Goal: Information Seeking & Learning: Learn about a topic

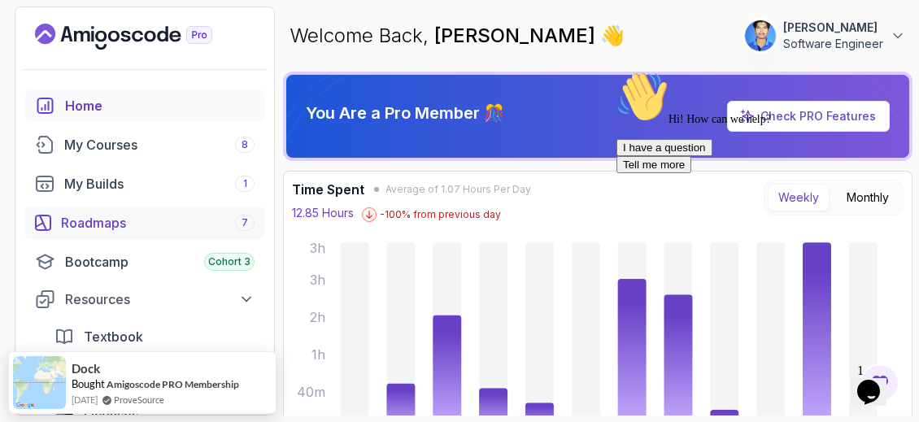
click at [150, 222] on div "Roadmaps 7" at bounding box center [158, 223] width 194 height 20
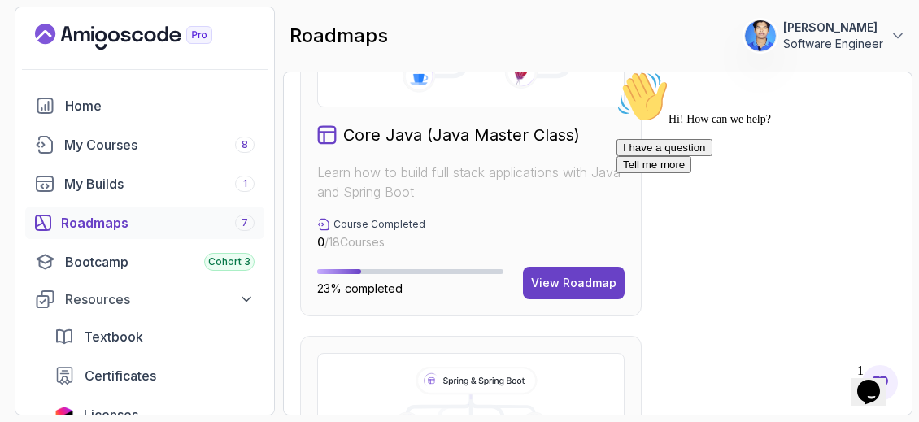
scroll to position [1007, 0]
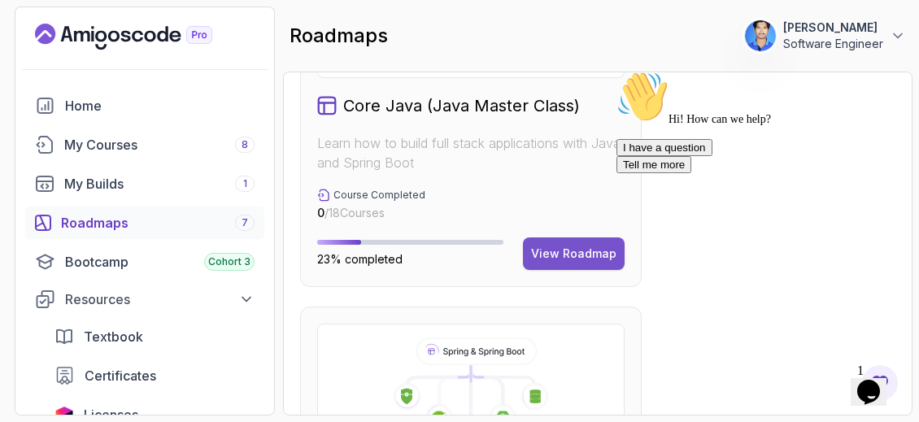
click at [594, 240] on button "View Roadmap" at bounding box center [574, 254] width 102 height 33
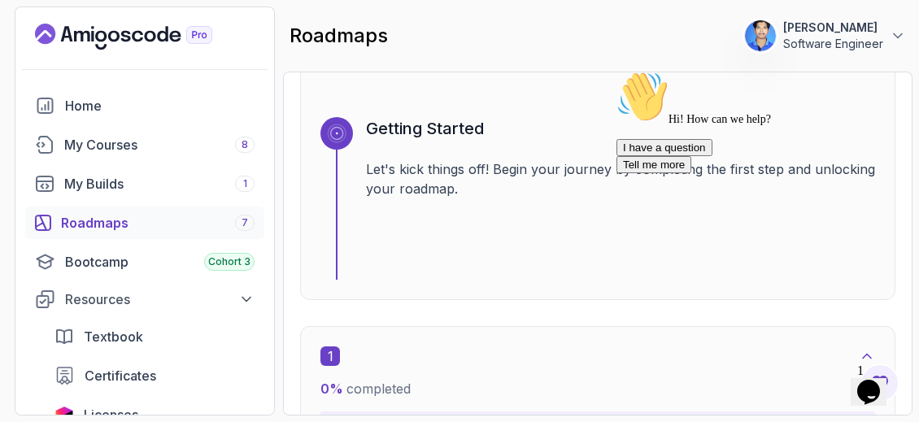
scroll to position [278, 0]
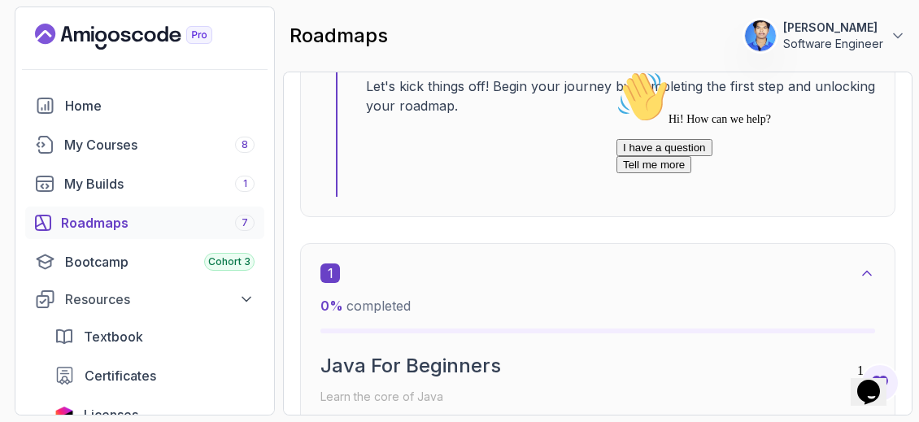
click at [617, 71] on icon "Chat attention grabber" at bounding box center [617, 71] width 0 height 0
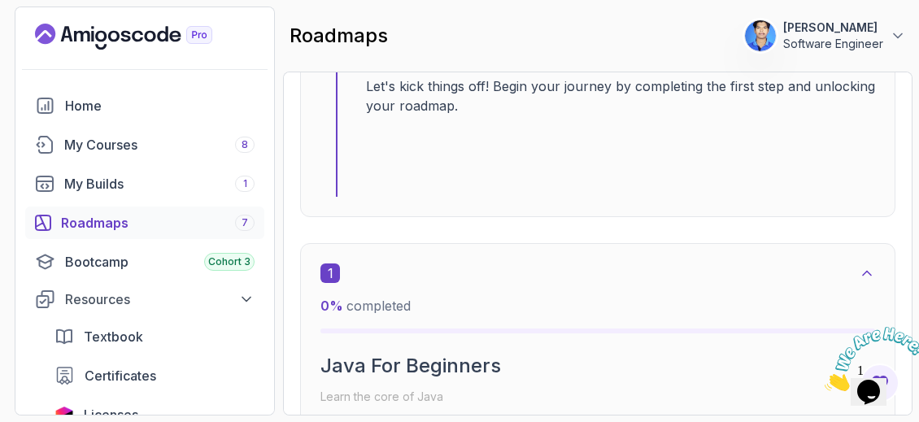
click at [825, 380] on icon "Close" at bounding box center [825, 387] width 0 height 14
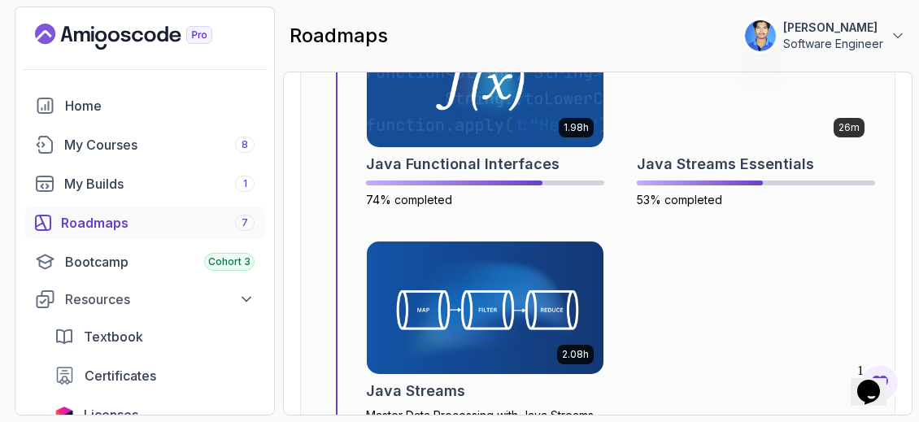
scroll to position [6020, 0]
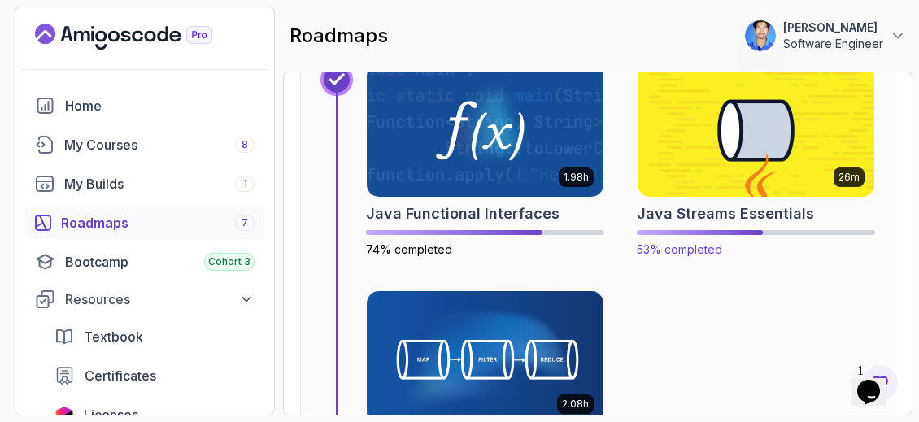
click at [744, 148] on img at bounding box center [756, 130] width 249 height 139
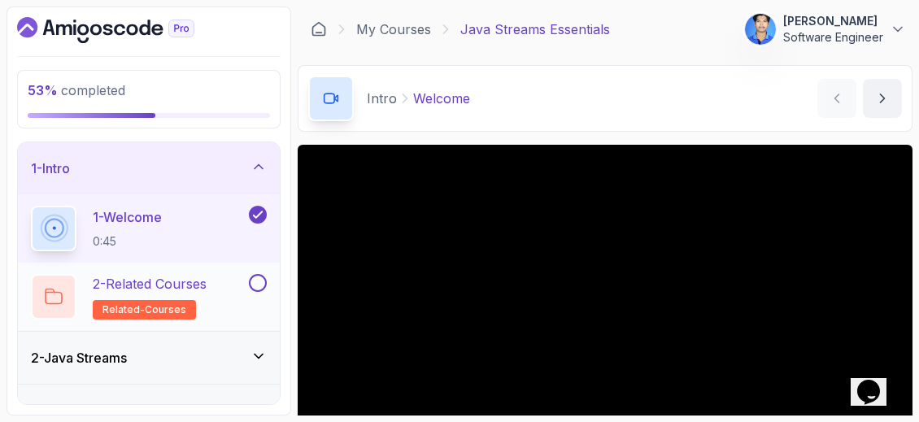
scroll to position [81, 0]
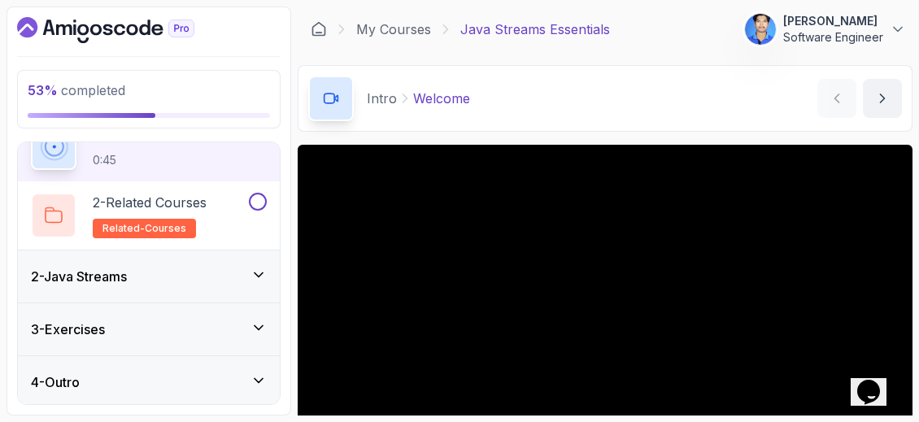
click at [168, 324] on div "3 - Exercises" at bounding box center [149, 330] width 236 height 20
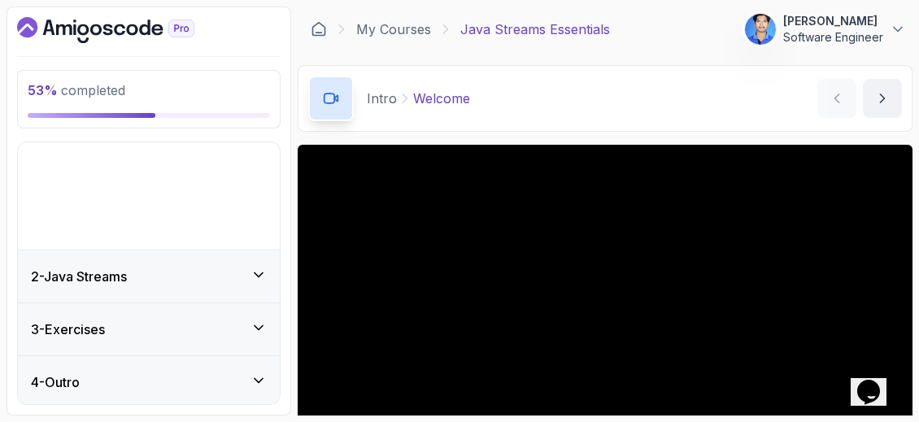
scroll to position [0, 0]
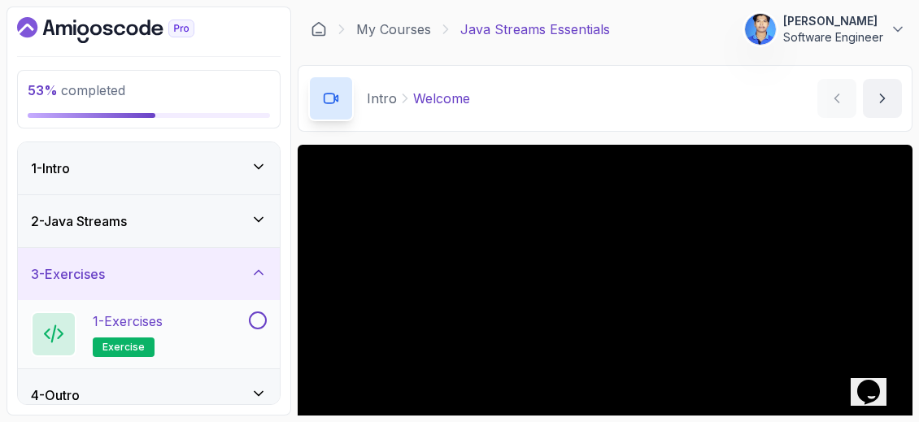
click at [216, 318] on div "1 - Exercises exercise" at bounding box center [138, 335] width 215 height 46
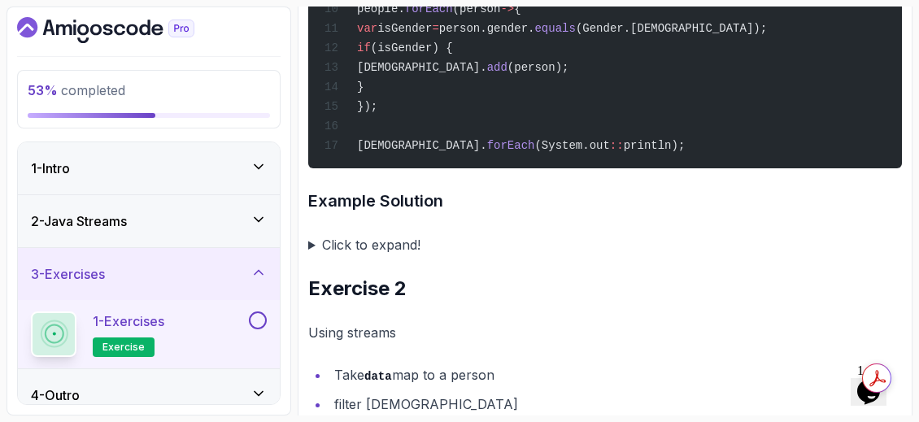
scroll to position [886, 0]
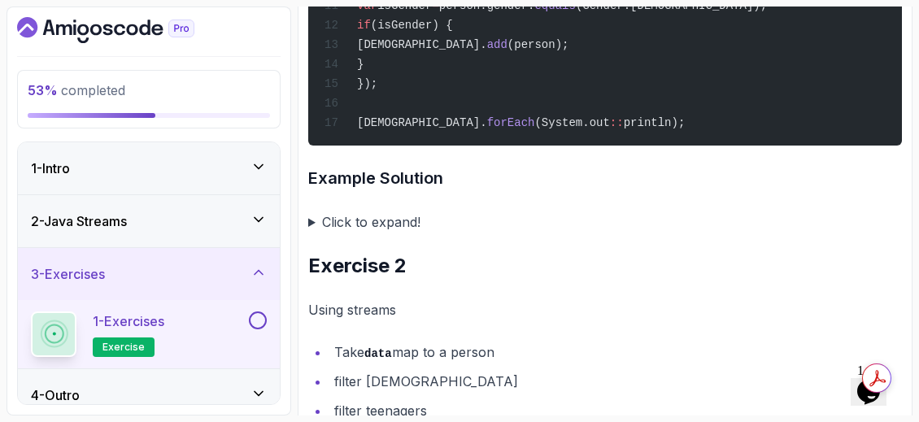
click at [317, 230] on summary "Click to expand!" at bounding box center [605, 222] width 594 height 23
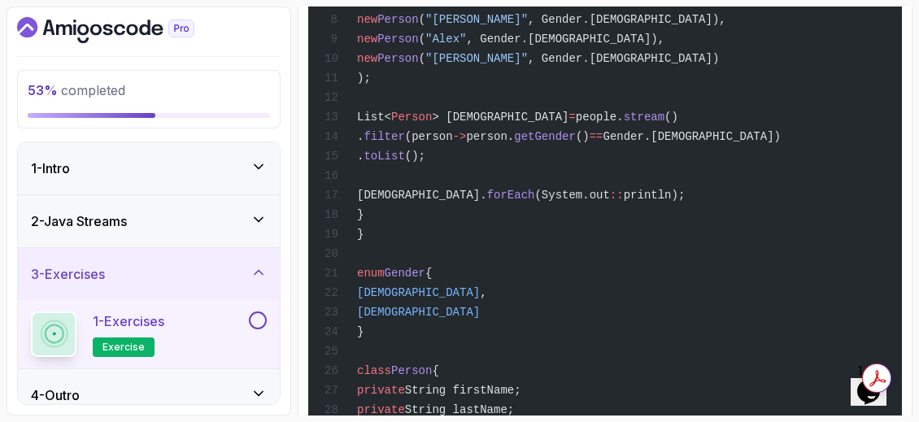
scroll to position [1291, 0]
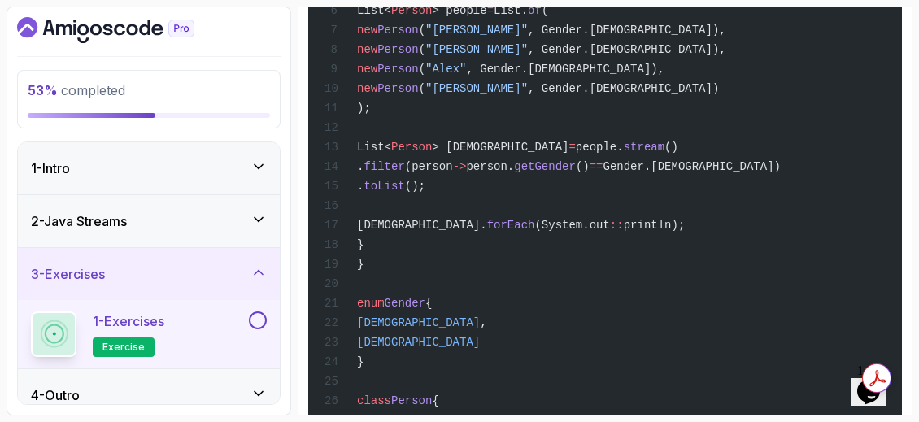
drag, startPoint x: 633, startPoint y: 252, endPoint x: 581, endPoint y: 199, distance: 74.2
click at [581, 199] on div "import java.util.List; import java.util.ArrayList; public class Main { public s…" at bounding box center [605, 390] width 568 height 1064
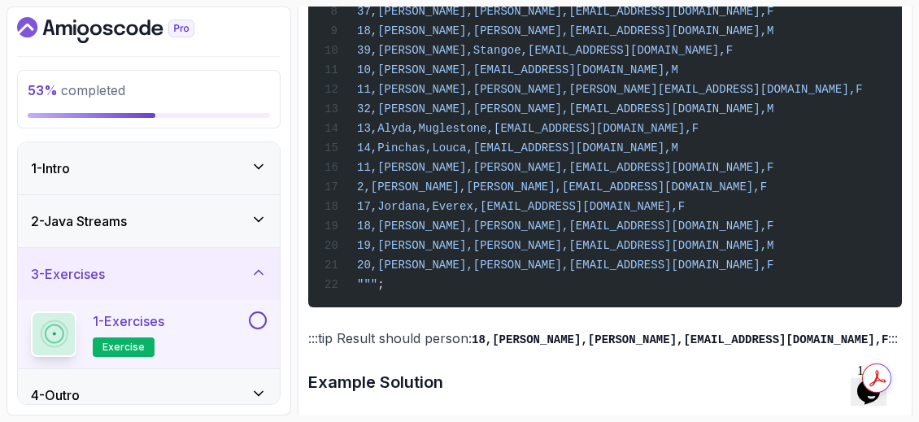
scroll to position [2747, 0]
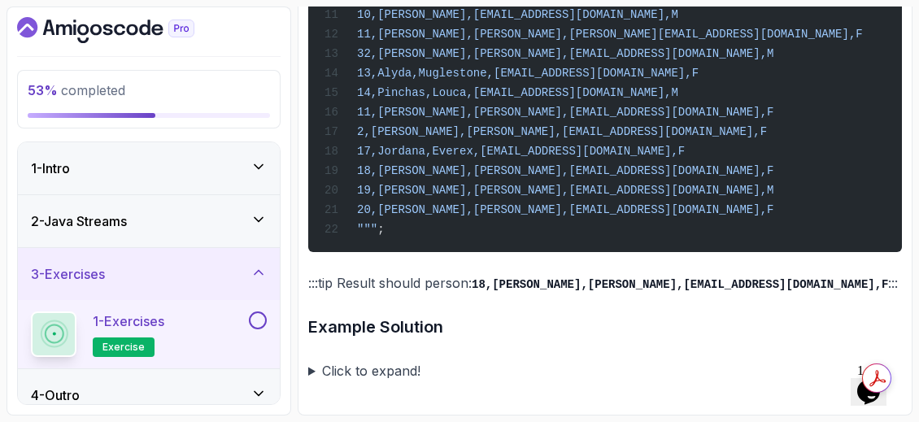
click at [381, 377] on summary "Click to expand!" at bounding box center [605, 371] width 594 height 23
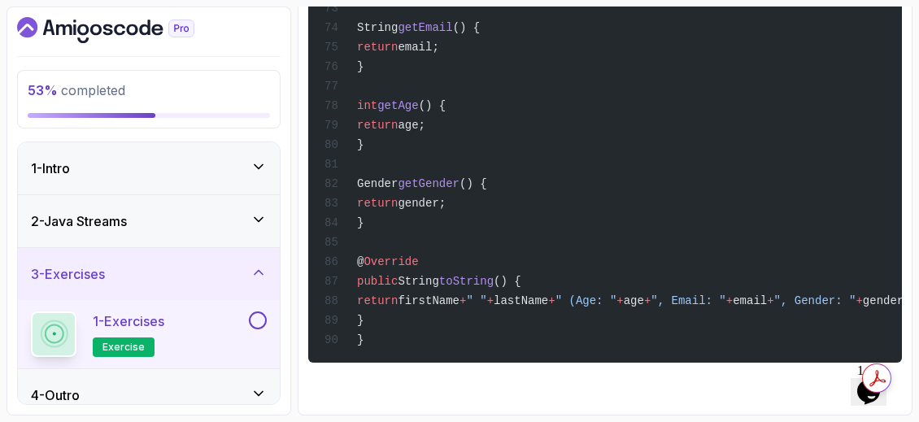
scroll to position [13, 0]
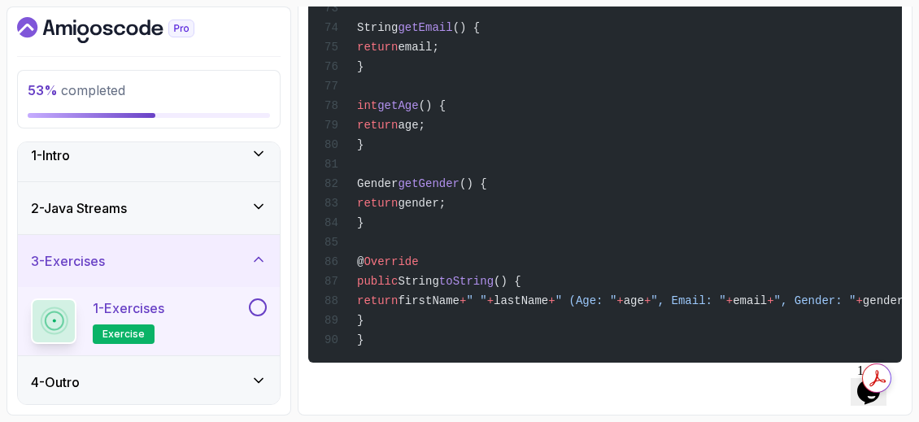
click at [247, 367] on div "4 - Outro" at bounding box center [149, 382] width 262 height 52
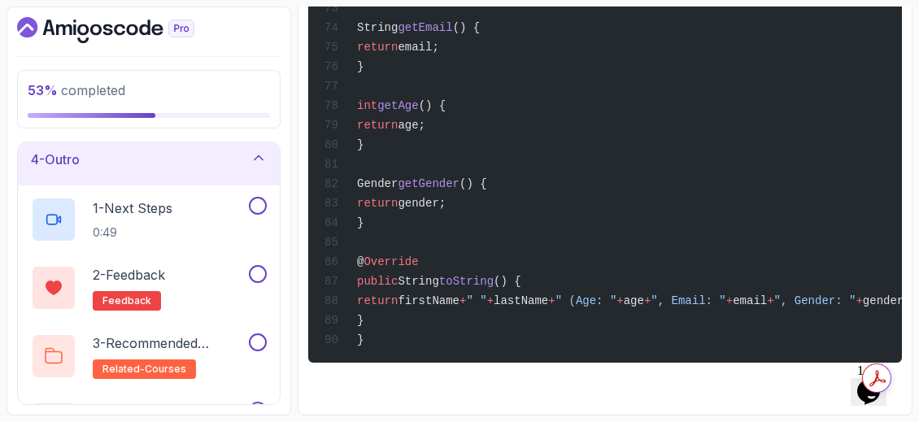
scroll to position [190, 0]
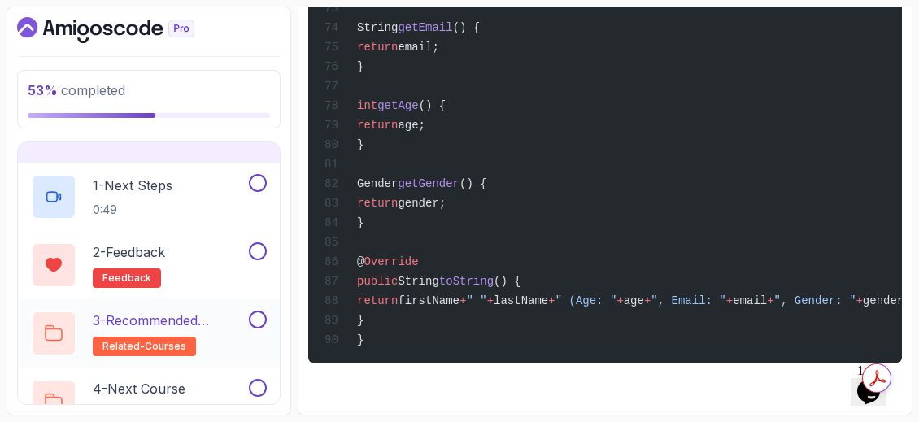
click at [207, 319] on p "3 - Recommended Courses" at bounding box center [169, 321] width 153 height 20
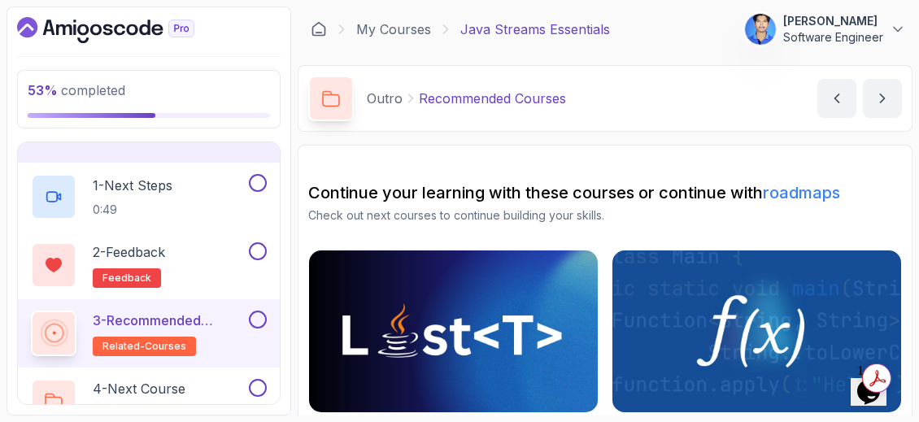
scroll to position [247, 0]
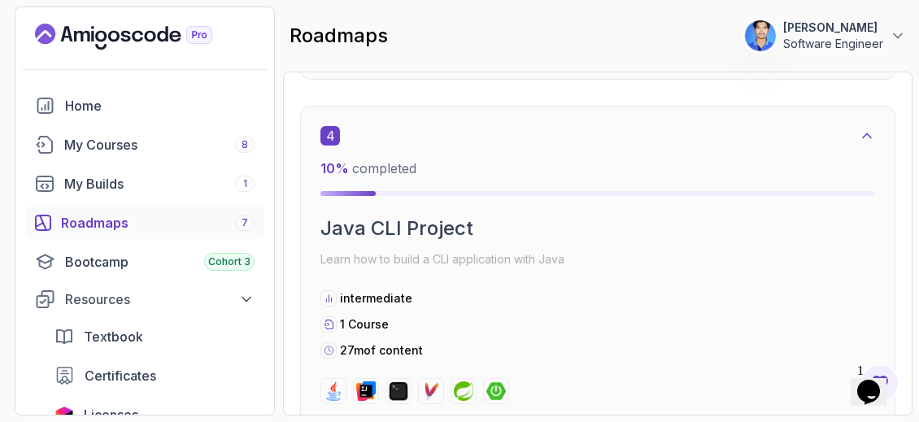
drag, startPoint x: 432, startPoint y: 206, endPoint x: 433, endPoint y: 197, distance: 9.0
click at [432, 205] on div "4 10 % completed Java CLI Project Learn how to build a CLI application with Jav…" at bounding box center [597, 265] width 555 height 278
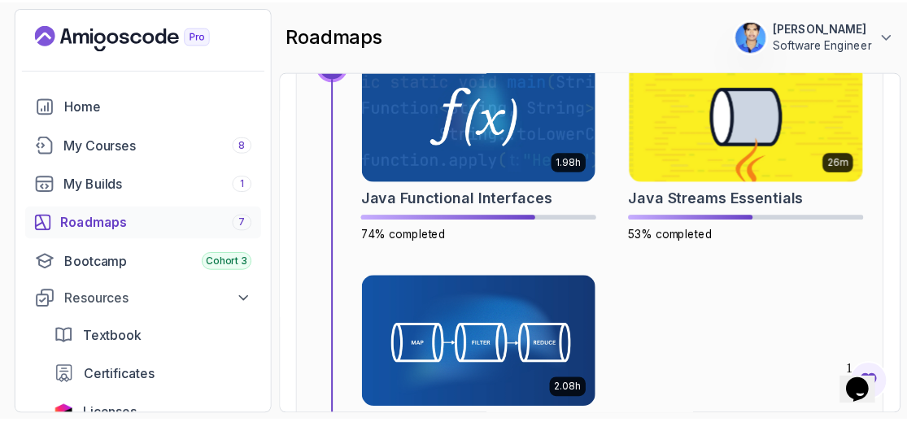
scroll to position [6101, 0]
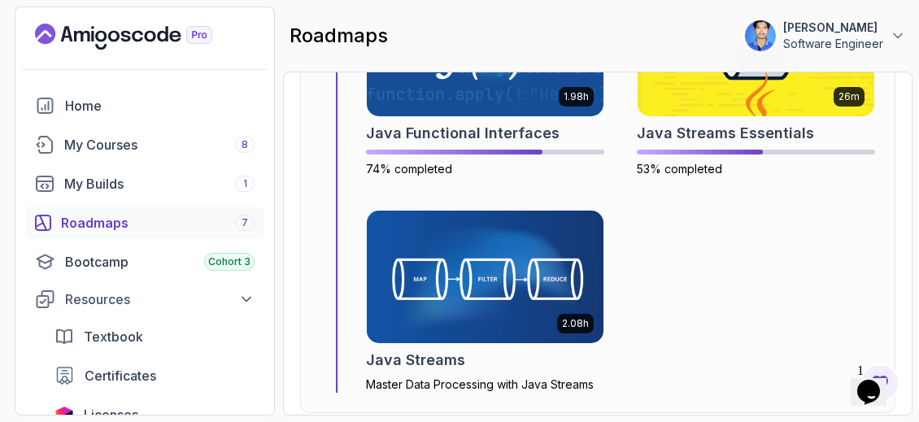
click at [463, 271] on img at bounding box center [485, 276] width 249 height 139
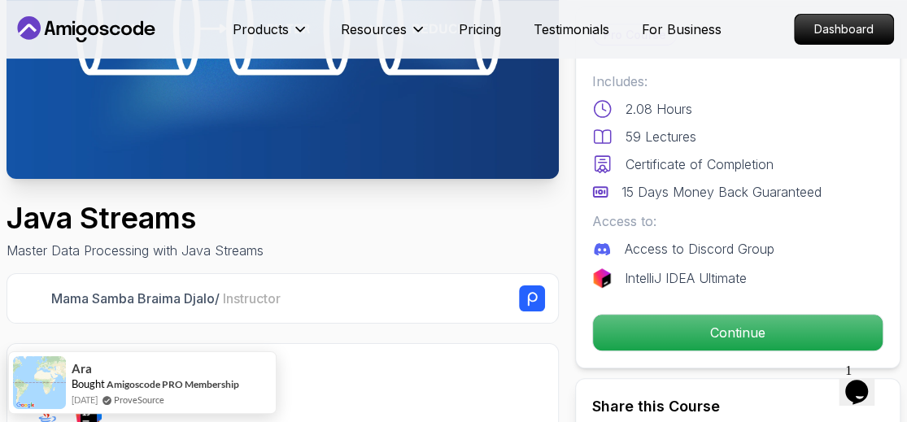
scroll to position [244, 0]
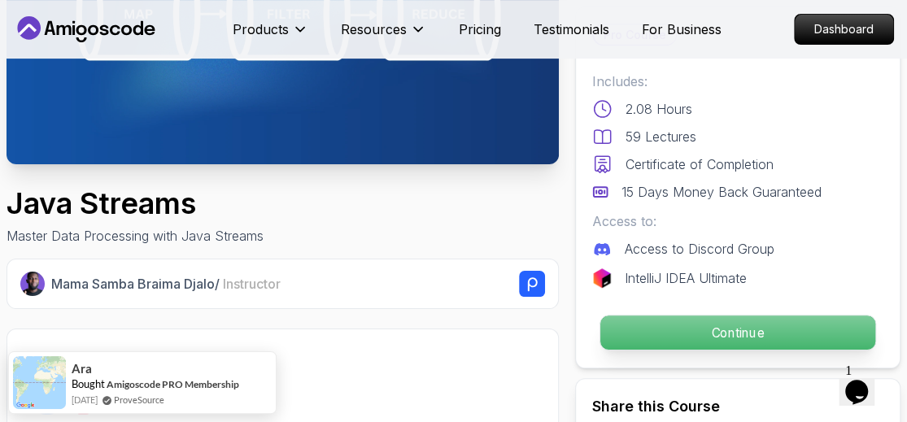
click at [730, 327] on p "Continue" at bounding box center [737, 333] width 275 height 34
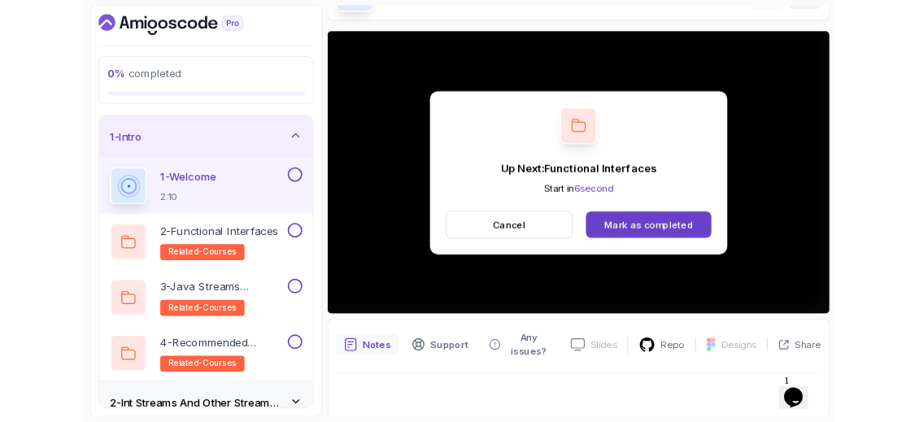
scroll to position [195, 0]
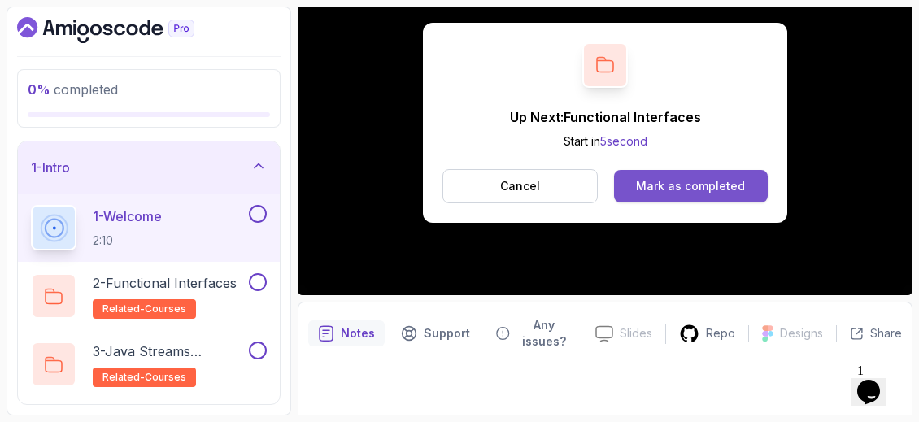
click at [666, 176] on button "Mark as completed" at bounding box center [691, 186] width 154 height 33
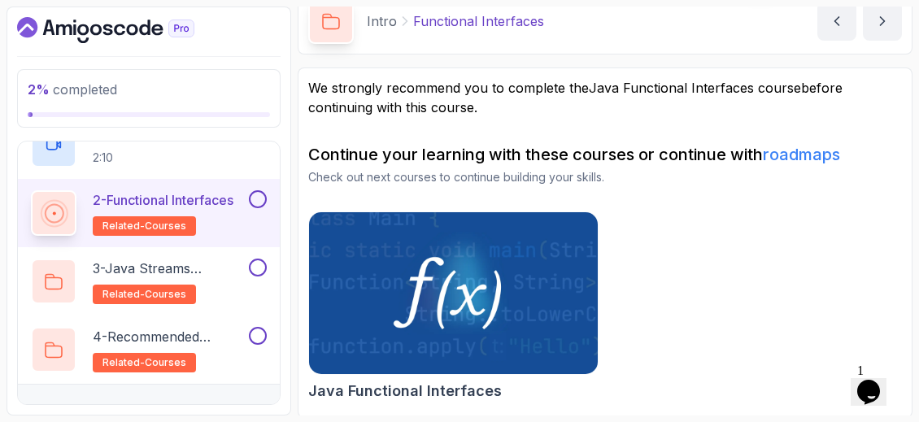
scroll to position [104, 0]
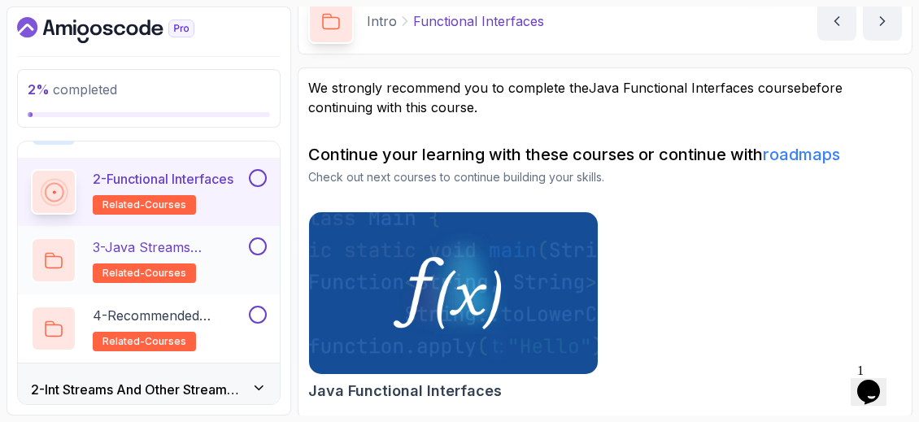
click at [233, 273] on h2 "3 - Java Streams Essentials related-courses" at bounding box center [169, 261] width 153 height 46
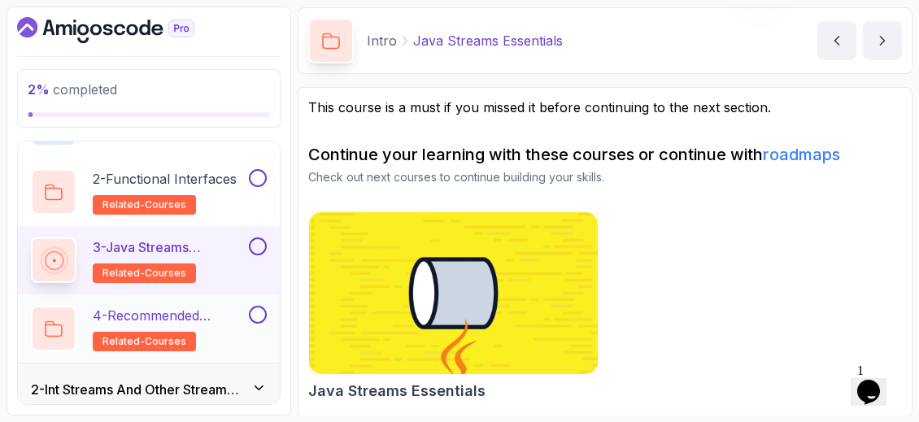
click at [202, 303] on div "4 - Recommended Courses related-courses" at bounding box center [149, 328] width 262 height 68
click at [210, 332] on h2 "4 - Recommended Courses related-courses" at bounding box center [169, 329] width 153 height 46
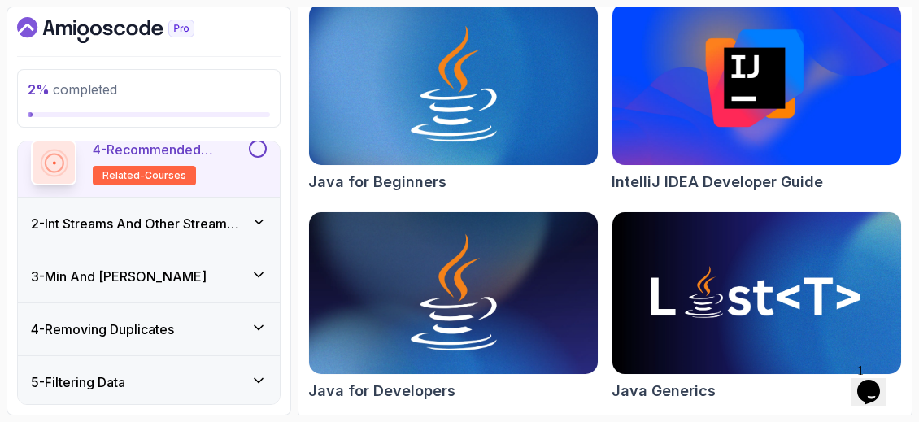
scroll to position [322, 0]
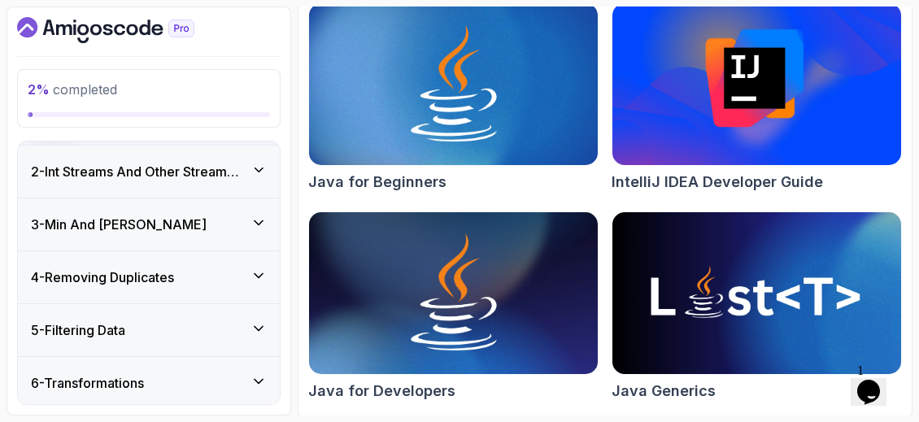
click at [270, 174] on div "2 - Int Streams And Other Stream Types" at bounding box center [149, 172] width 262 height 52
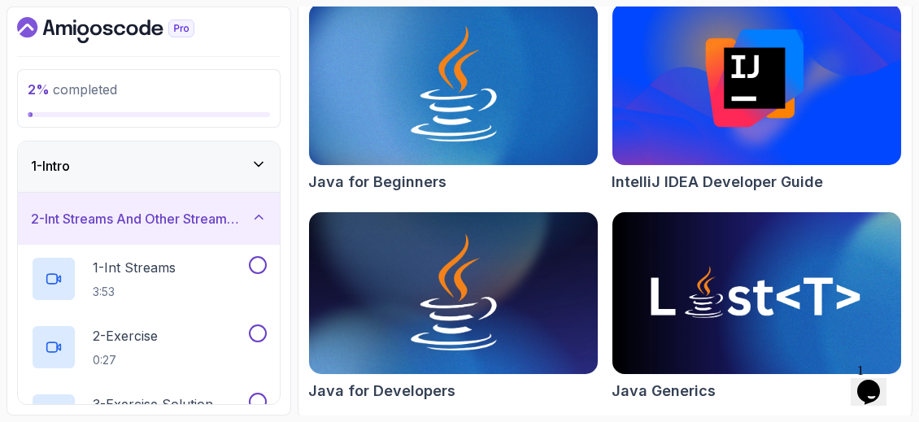
scroll to position [0, 0]
click at [172, 279] on h2 "1 - Int Streams 3:53" at bounding box center [134, 280] width 83 height 42
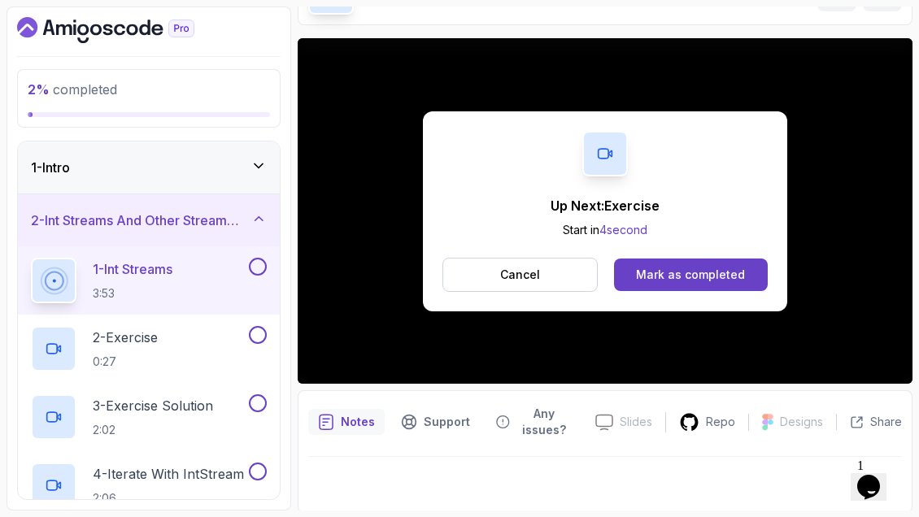
scroll to position [185, 0]
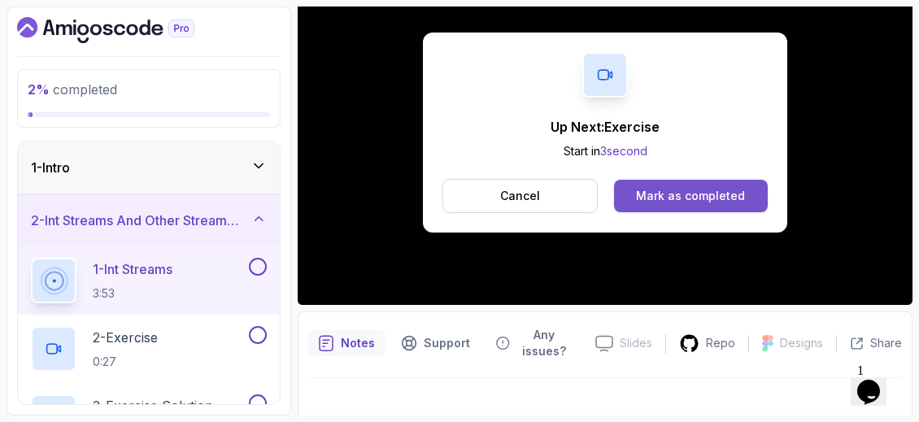
click at [674, 182] on button "Mark as completed" at bounding box center [691, 196] width 154 height 33
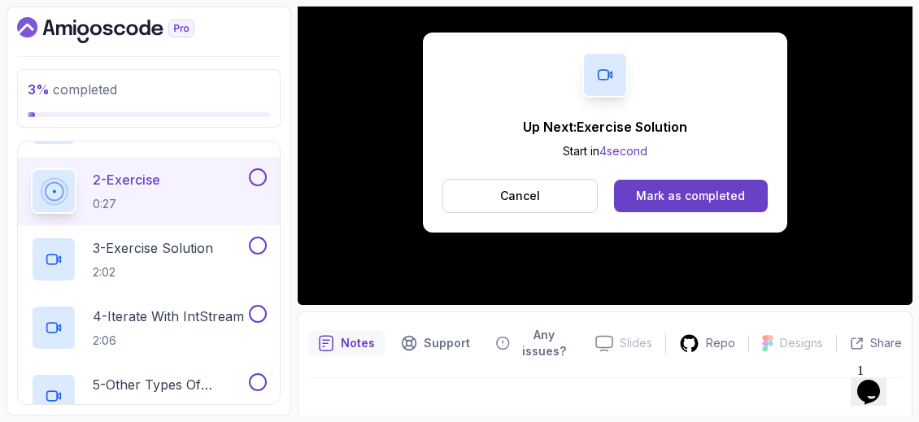
scroll to position [198, 0]
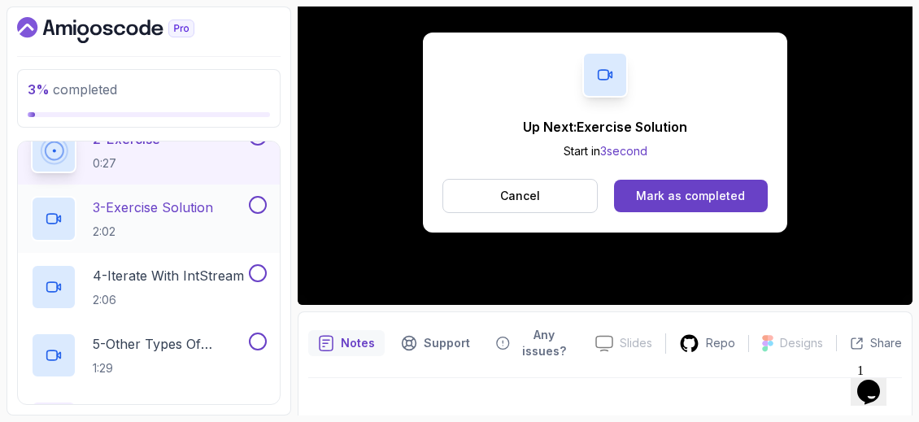
click at [155, 205] on p "3 - Exercise Solution" at bounding box center [153, 208] width 120 height 20
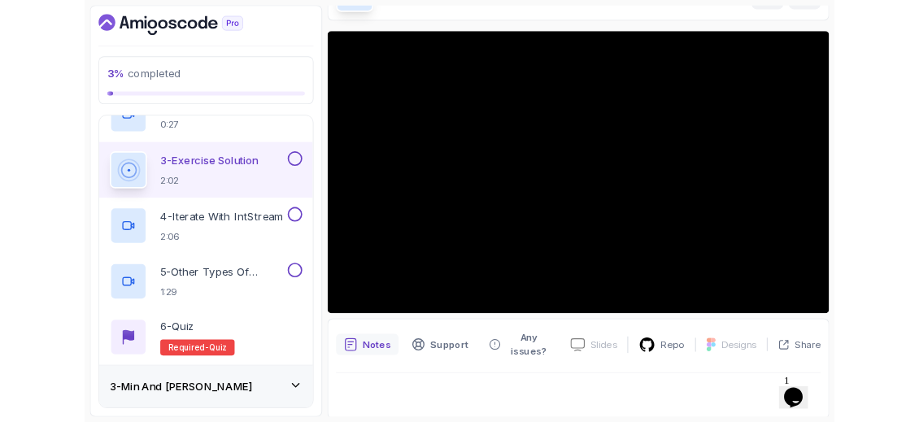
scroll to position [185, 0]
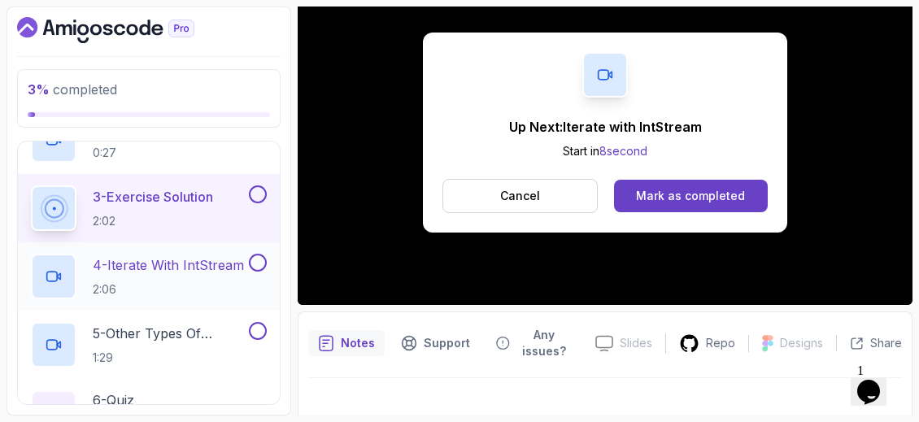
click at [253, 246] on div "4 - Iterate with IntStream 2:06" at bounding box center [149, 276] width 262 height 68
click at [259, 190] on button at bounding box center [258, 194] width 18 height 18
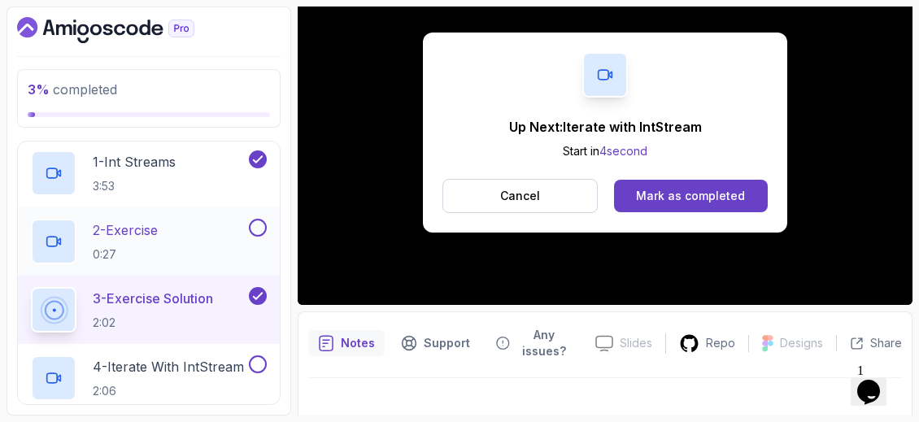
scroll to position [77, 0]
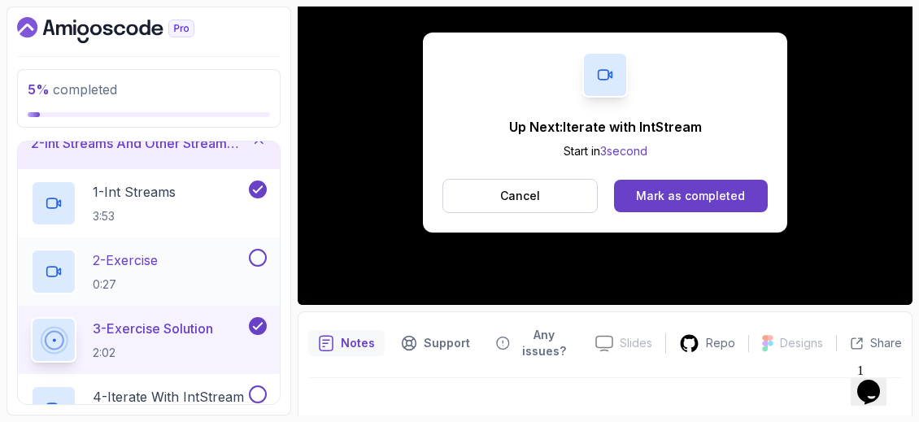
click at [266, 256] on button at bounding box center [258, 258] width 18 height 18
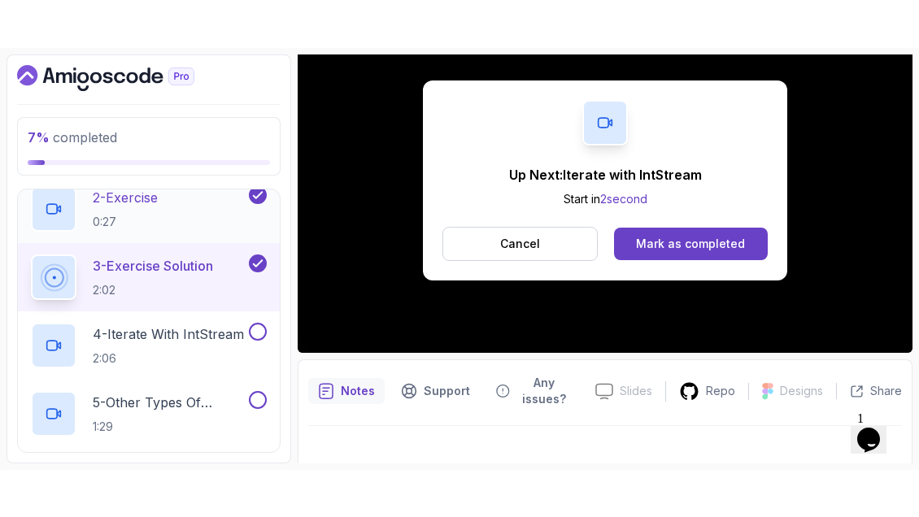
scroll to position [209, 0]
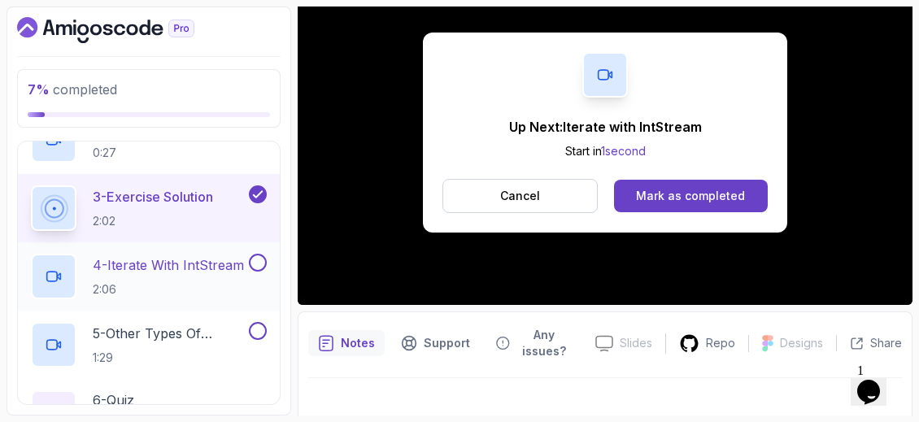
click at [186, 251] on div "4 - Iterate with IntStream 2:06" at bounding box center [149, 276] width 262 height 68
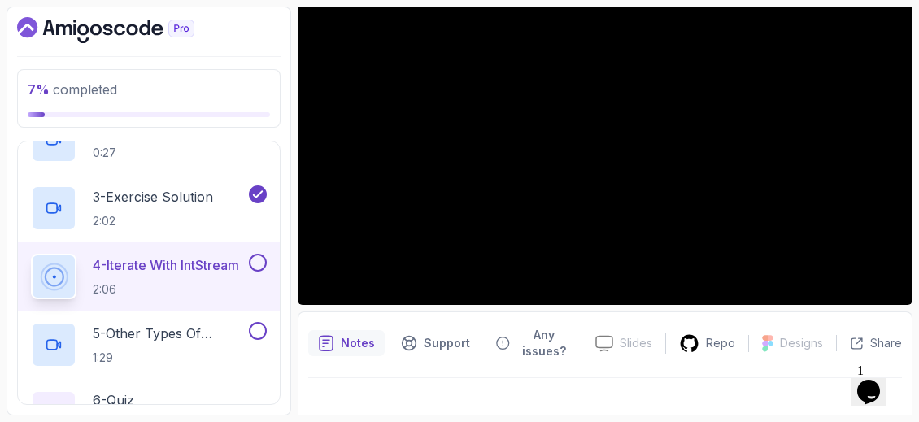
scroll to position [107, 0]
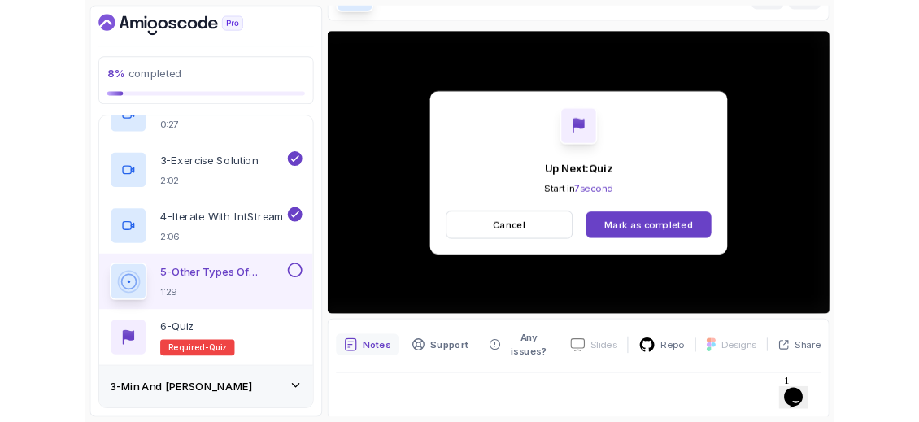
scroll to position [185, 0]
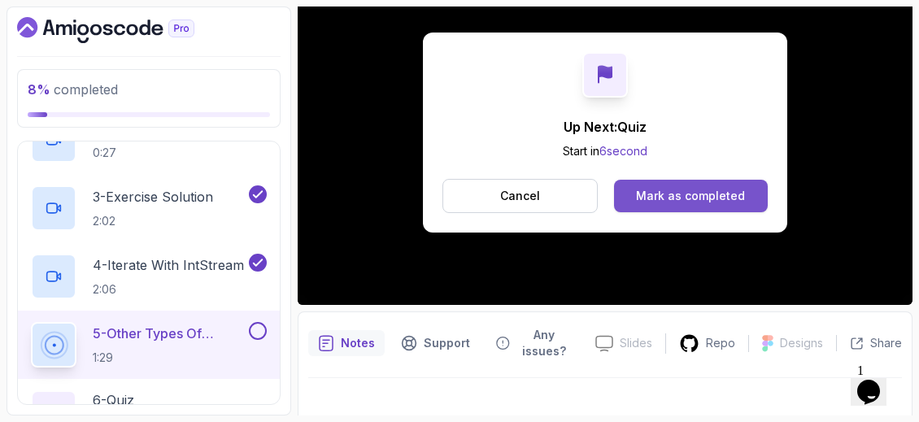
click at [674, 198] on div "Mark as completed" at bounding box center [690, 196] width 109 height 16
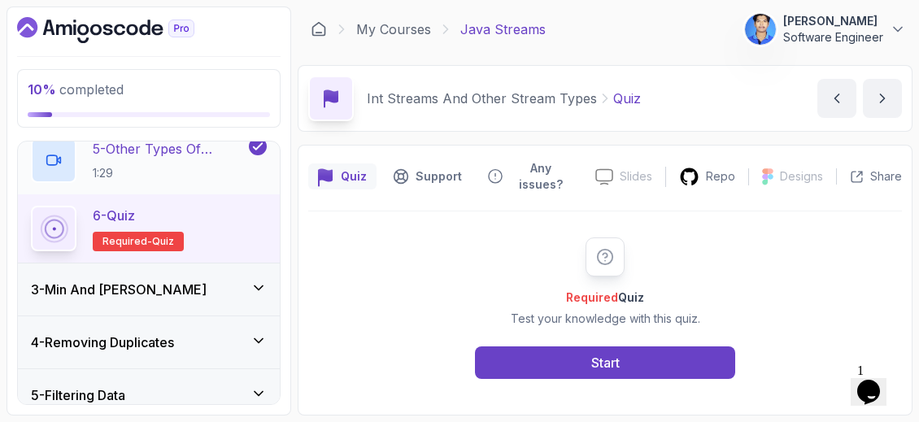
scroll to position [395, 0]
click at [209, 296] on div "3 - Min And [PERSON_NAME]" at bounding box center [149, 289] width 236 height 20
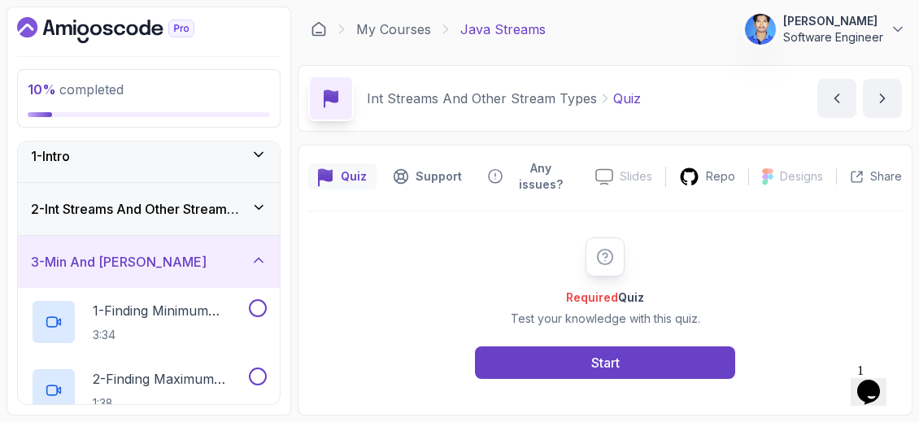
scroll to position [0, 0]
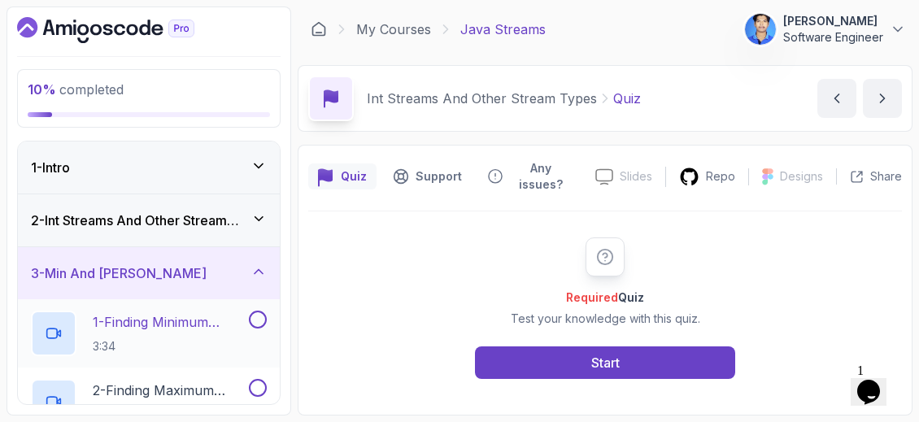
click at [218, 317] on p "1 - Finding Minimum Number" at bounding box center [169, 322] width 153 height 20
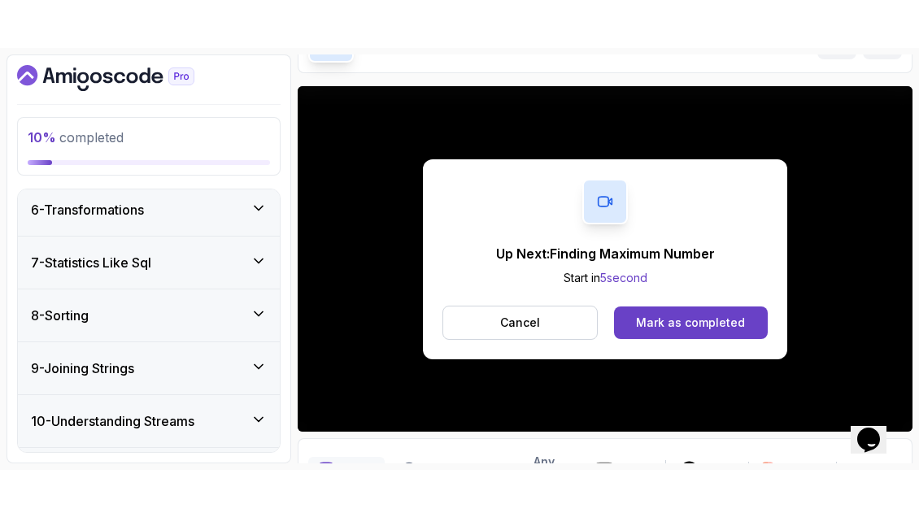
scroll to position [172, 0]
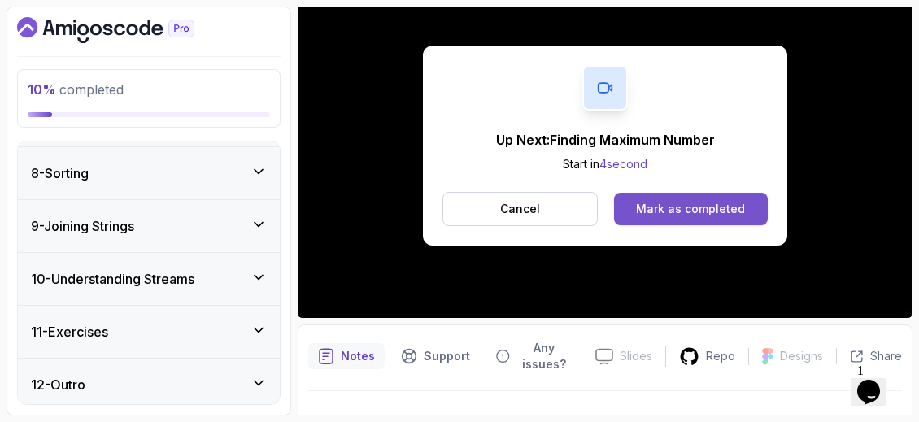
click at [688, 204] on div "Mark as completed" at bounding box center [690, 209] width 109 height 16
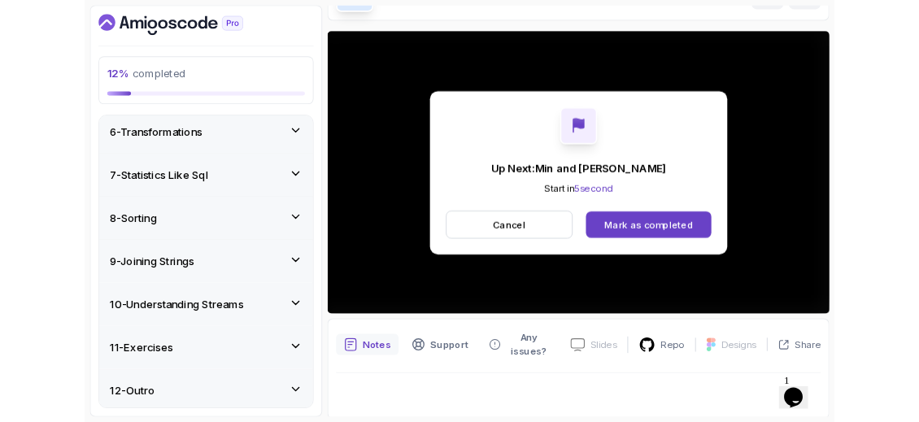
scroll to position [172, 0]
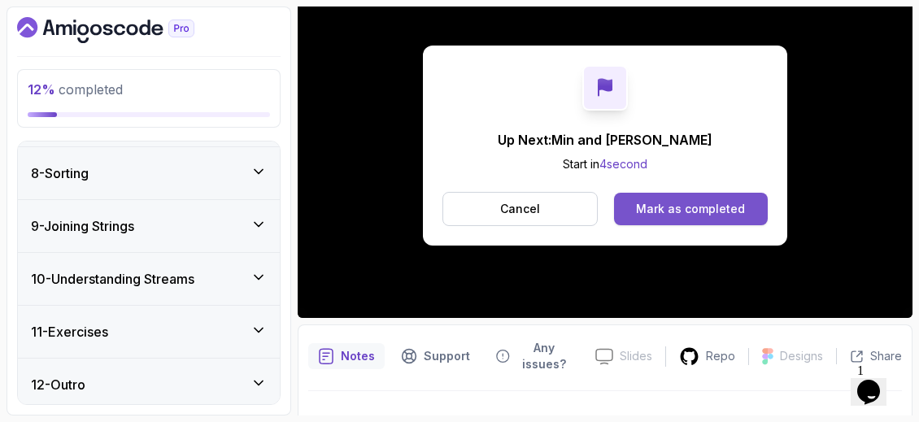
click at [679, 207] on div "Mark as completed" at bounding box center [690, 209] width 109 height 16
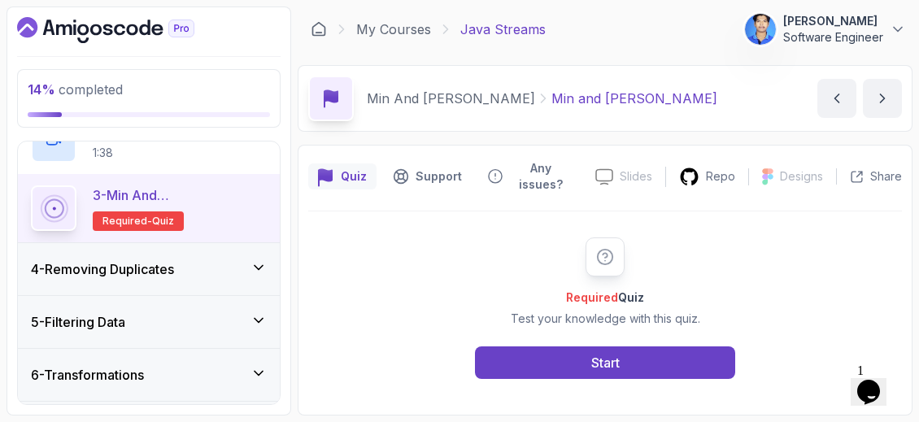
scroll to position [264, 0]
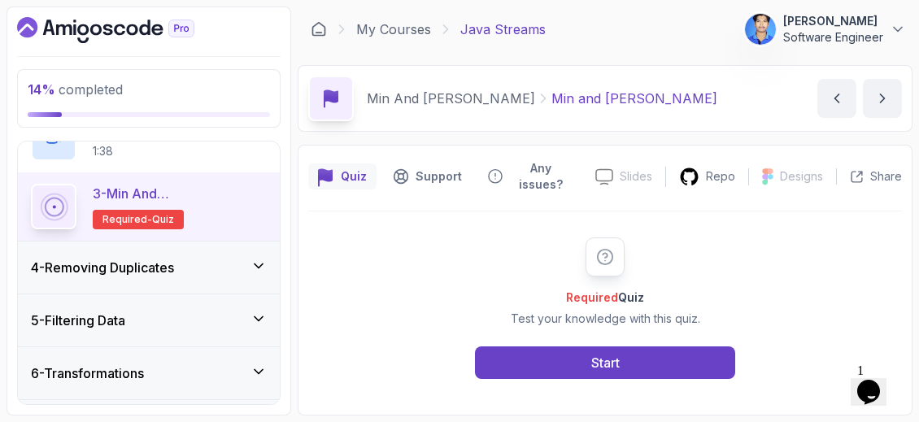
click at [164, 255] on div "4 - Removing Duplicates" at bounding box center [149, 268] width 262 height 52
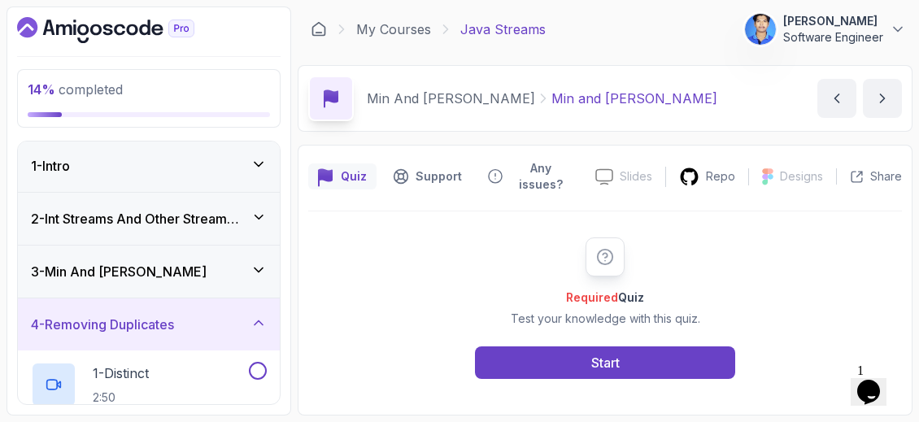
scroll to position [0, 0]
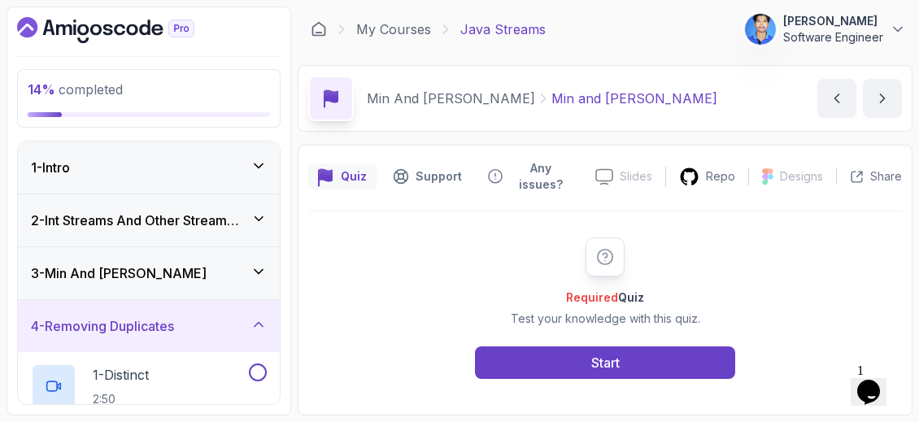
click at [239, 270] on div "3 - Min And [PERSON_NAME]" at bounding box center [149, 274] width 236 height 20
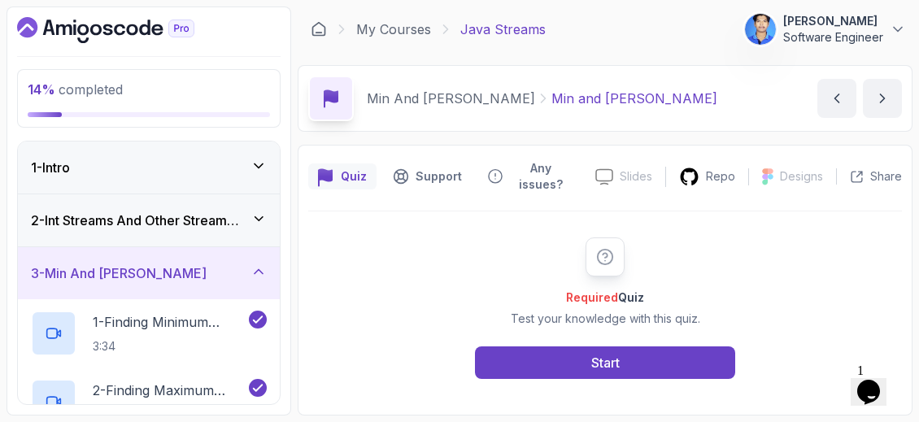
click at [239, 270] on div "3 - Min And [PERSON_NAME]" at bounding box center [149, 274] width 236 height 20
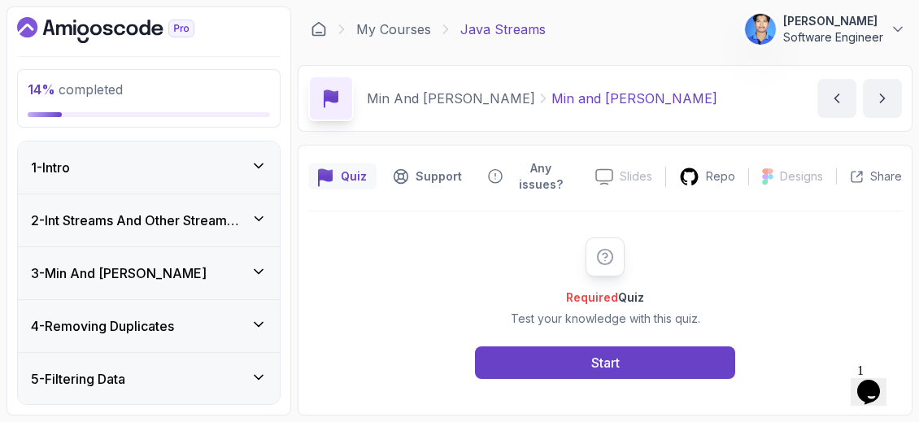
click at [242, 258] on div "3 - Min And [PERSON_NAME]" at bounding box center [149, 273] width 262 height 52
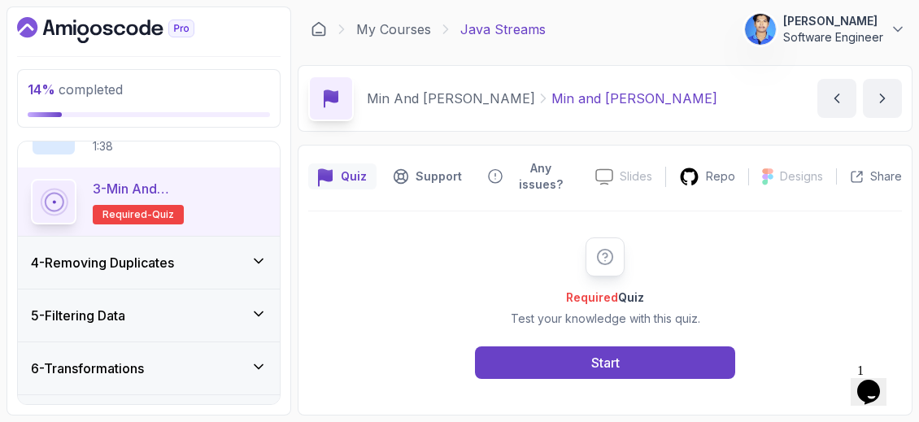
click at [238, 259] on div "4 - Removing Duplicates" at bounding box center [149, 263] width 236 height 20
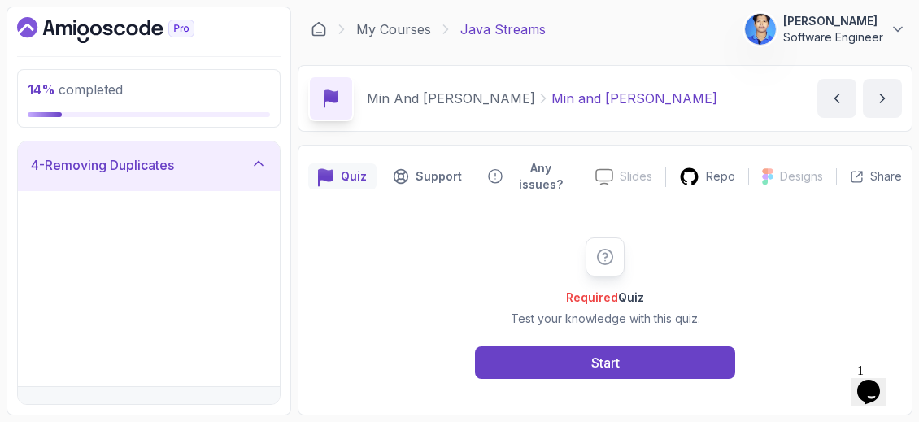
scroll to position [161, 0]
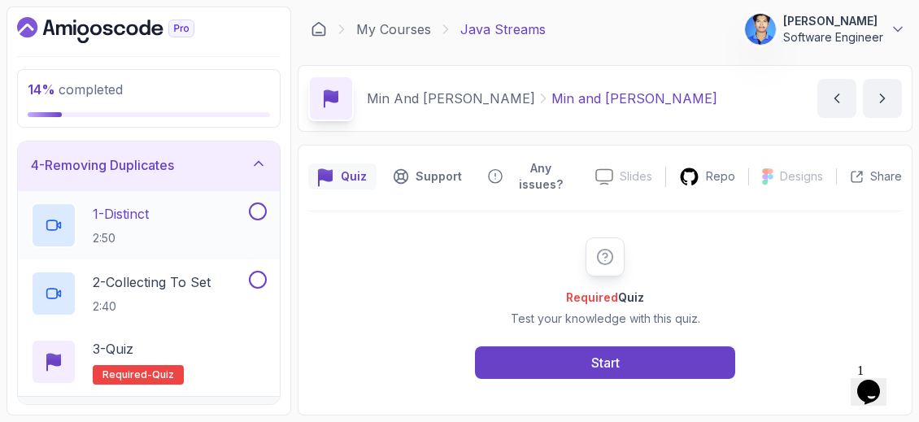
click at [216, 223] on div "1 - Distinct 2:50" at bounding box center [138, 226] width 215 height 46
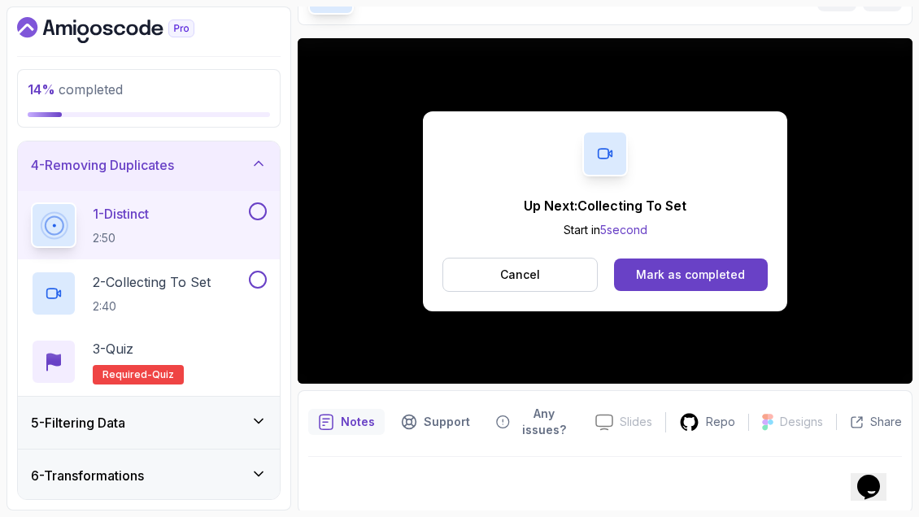
scroll to position [170, 0]
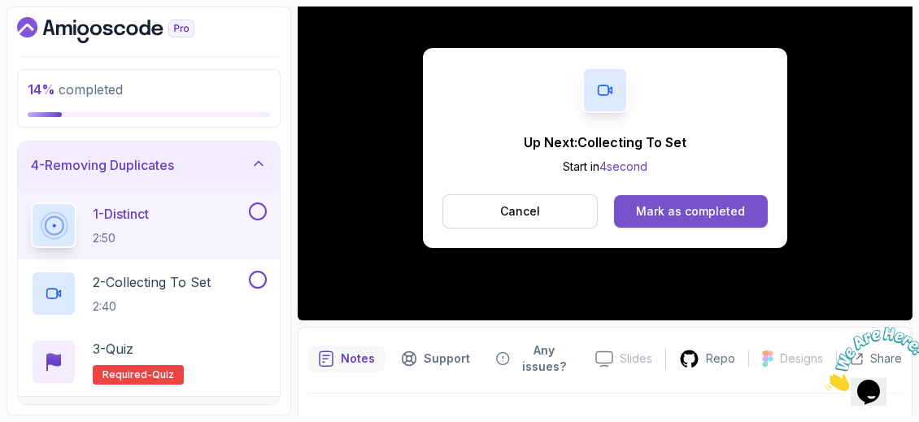
click at [687, 219] on button "Mark as completed" at bounding box center [691, 211] width 154 height 33
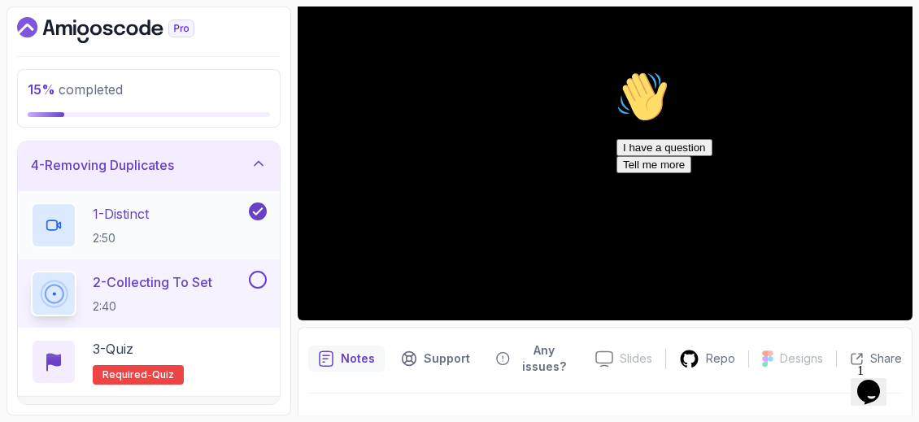
click at [177, 220] on div "1 - Distinct 2:50" at bounding box center [138, 226] width 215 height 46
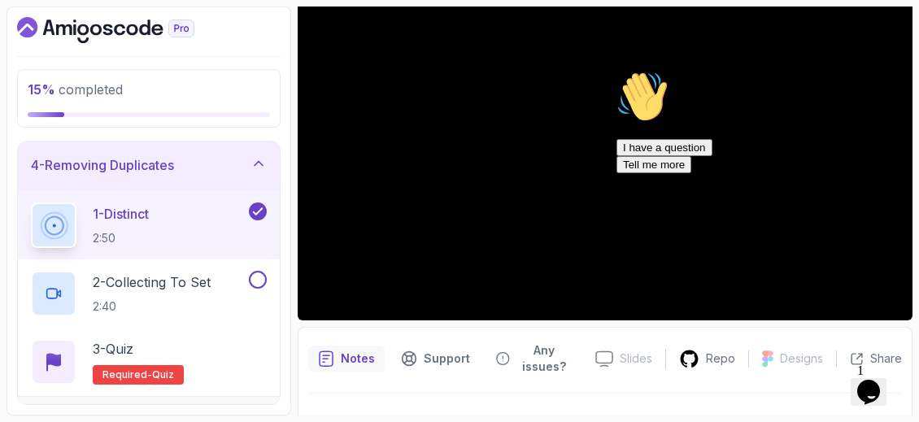
click at [617, 71] on icon "Chat attention grabber" at bounding box center [617, 71] width 0 height 0
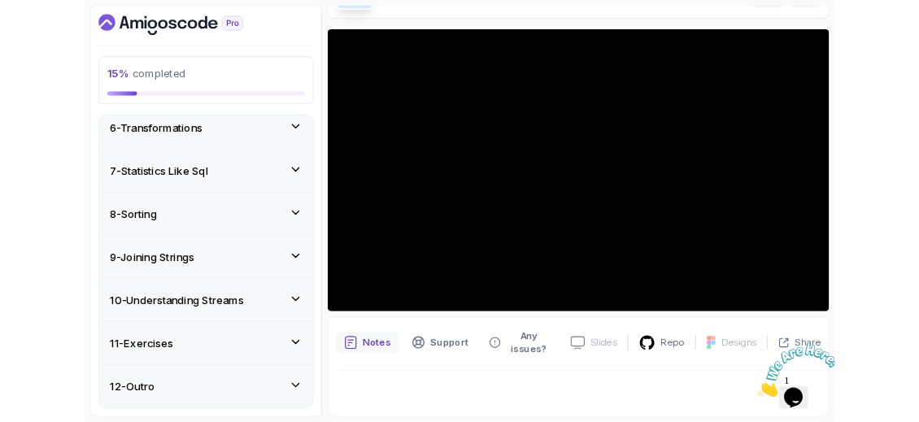
scroll to position [107, 0]
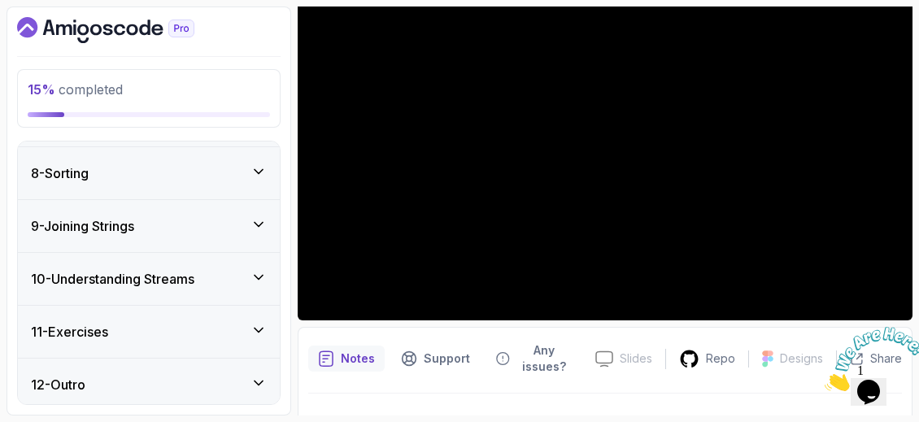
scroll to position [202, 0]
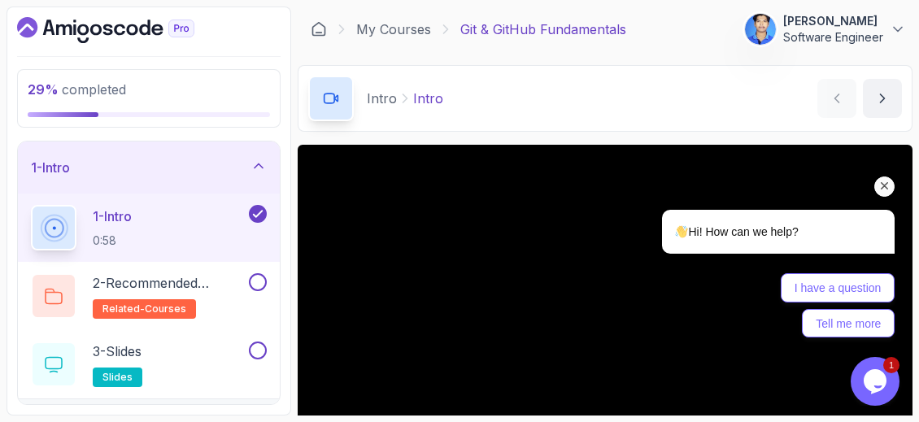
click at [891, 184] on icon "Chat attention grabber" at bounding box center [885, 186] width 15 height 15
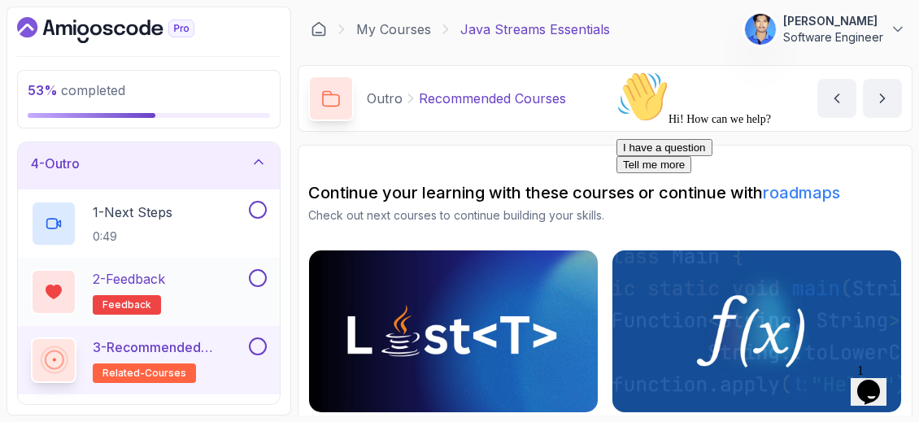
scroll to position [218, 0]
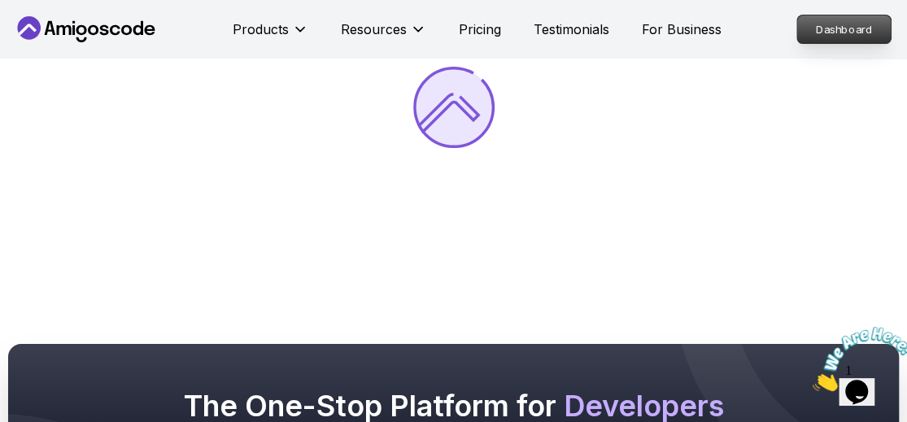
click at [863, 38] on p "Dashboard" at bounding box center [844, 29] width 94 height 28
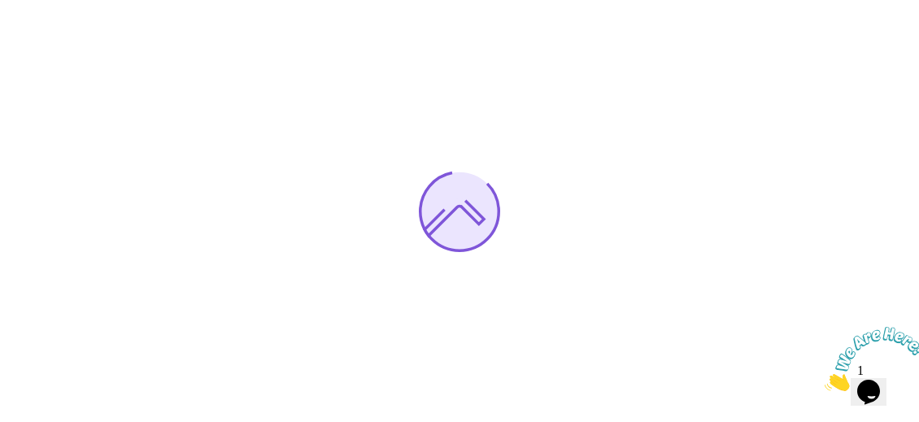
click at [825, 380] on icon "Close" at bounding box center [825, 387] width 0 height 14
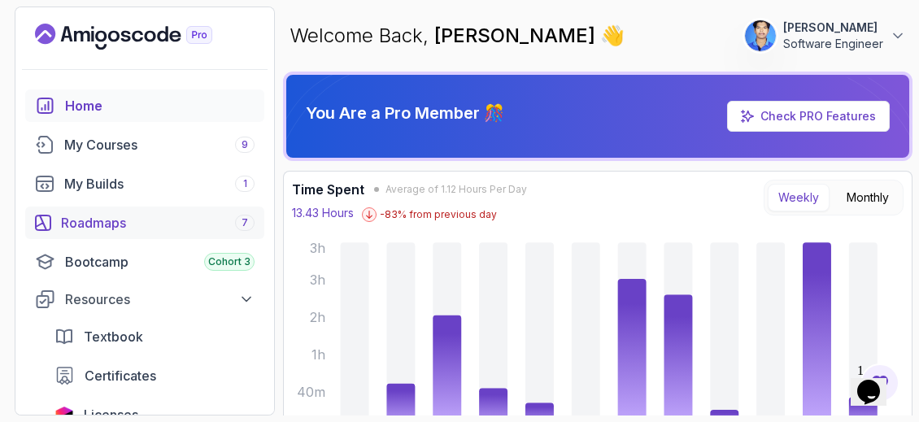
click at [174, 234] on link "Roadmaps 7" at bounding box center [144, 223] width 239 height 33
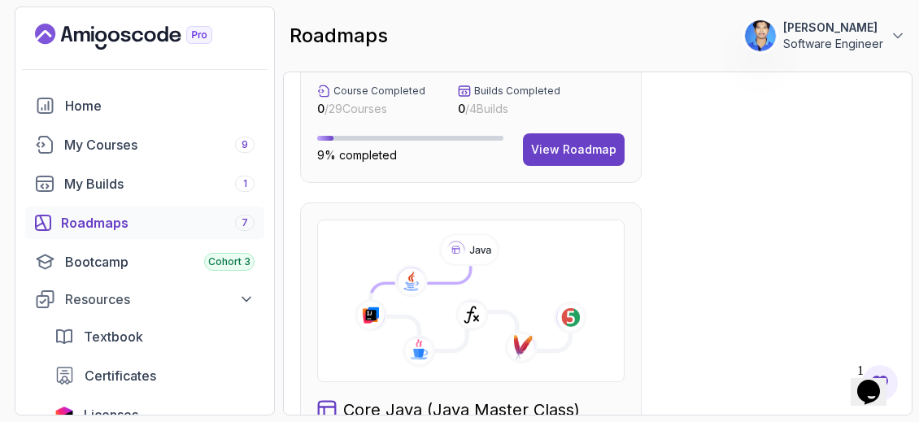
scroll to position [895, 0]
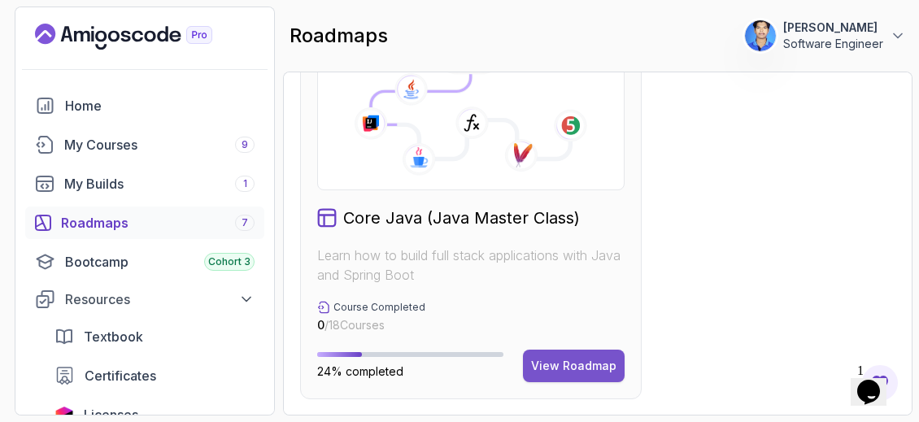
click at [592, 358] on div "View Roadmap" at bounding box center [573, 366] width 85 height 16
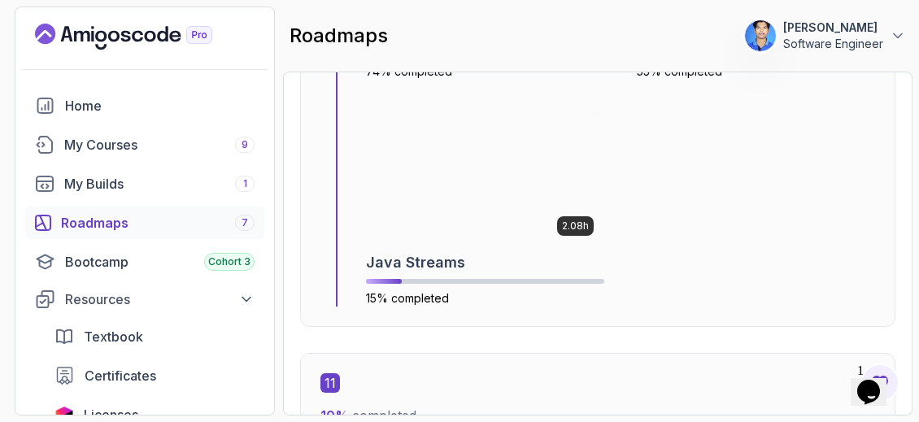
scroll to position [6036, 0]
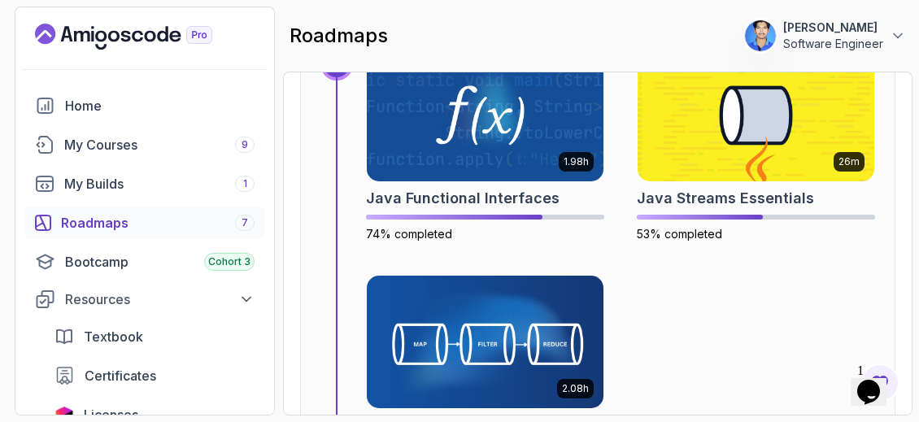
click at [554, 343] on img at bounding box center [485, 341] width 249 height 139
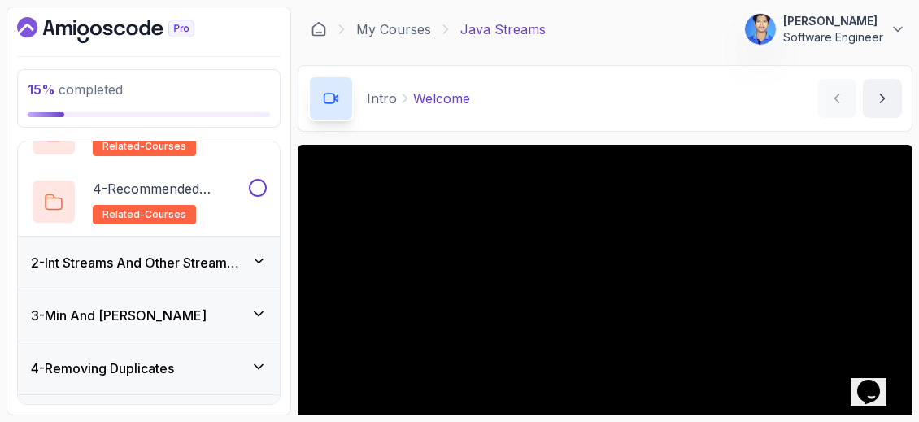
scroll to position [244, 0]
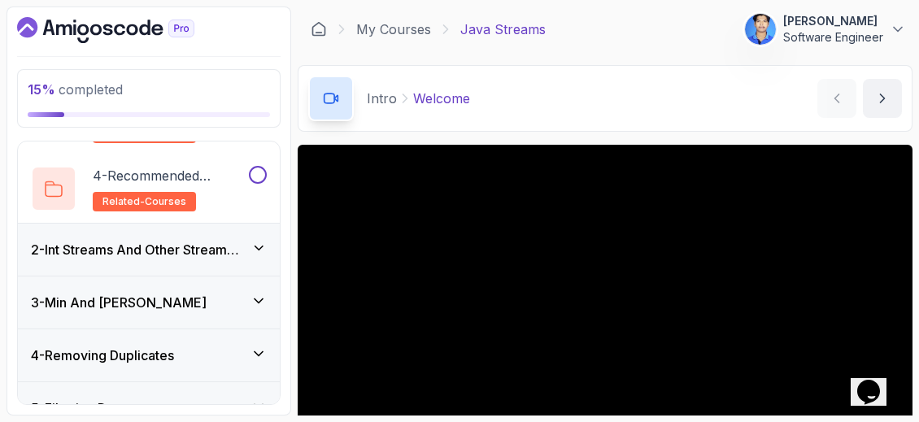
click at [254, 255] on div "2 - Int Streams And Other Stream Types" at bounding box center [149, 250] width 236 height 20
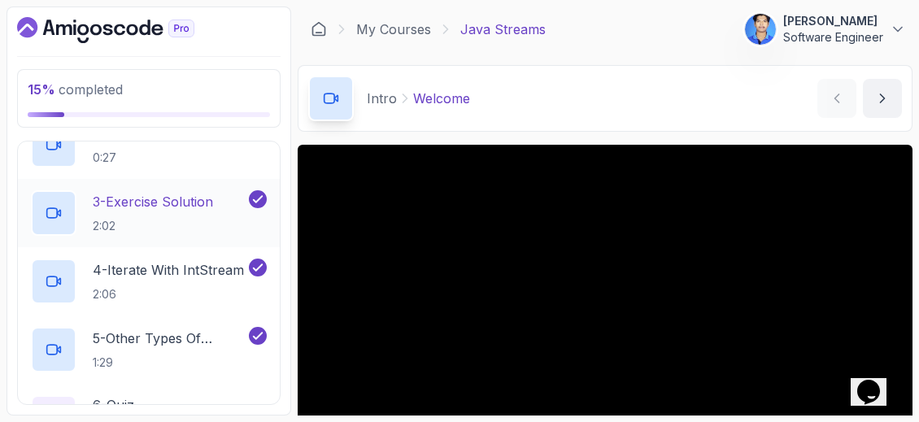
scroll to position [345, 0]
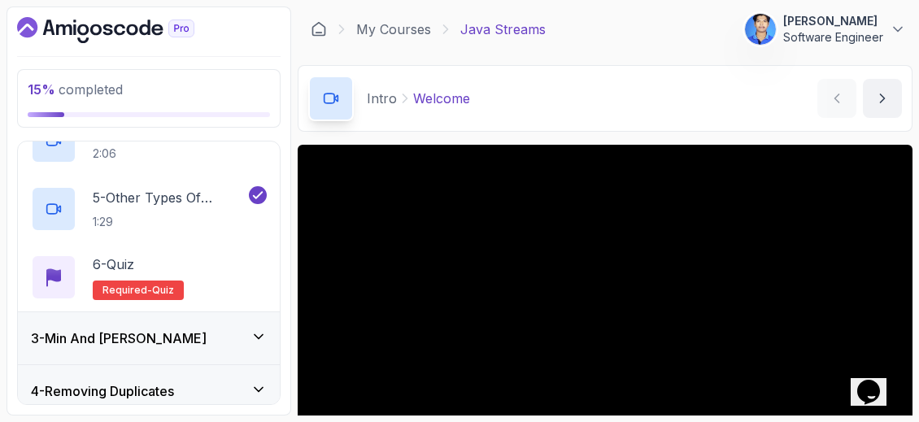
click at [253, 341] on icon at bounding box center [259, 337] width 16 height 16
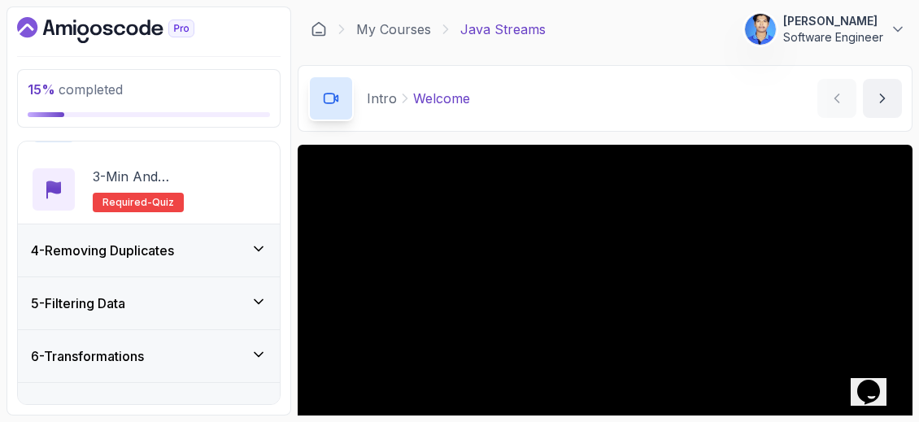
scroll to position [182, 0]
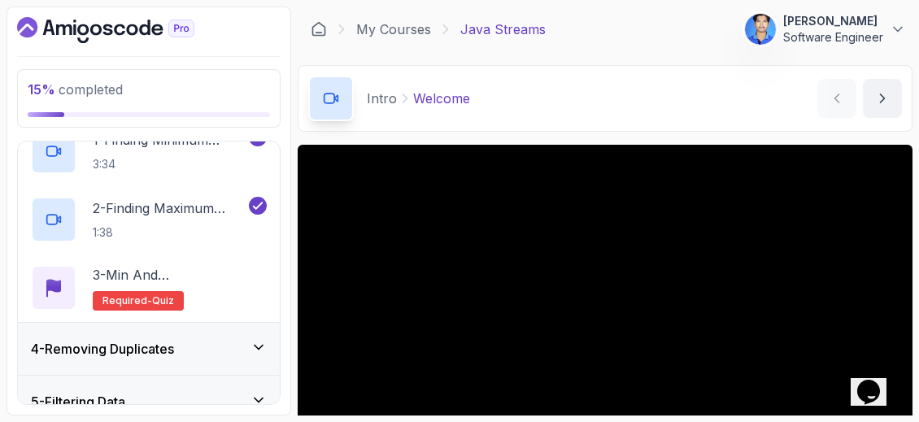
click at [253, 353] on div "4 - Removing Duplicates" at bounding box center [149, 349] width 236 height 20
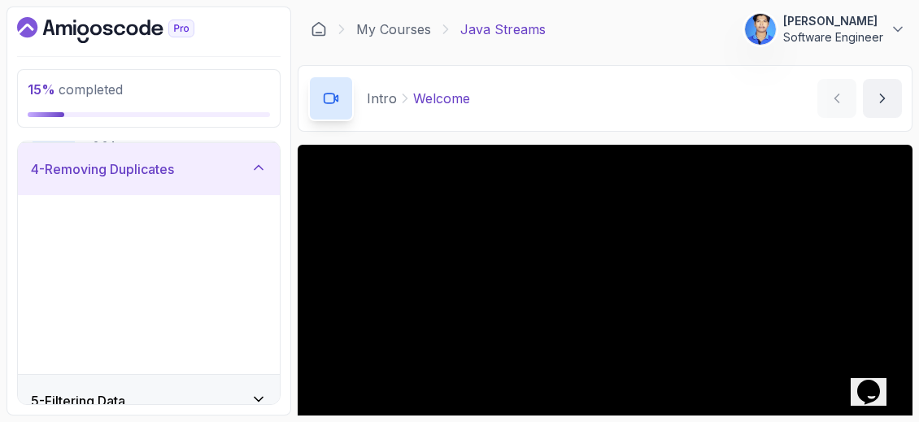
scroll to position [158, 0]
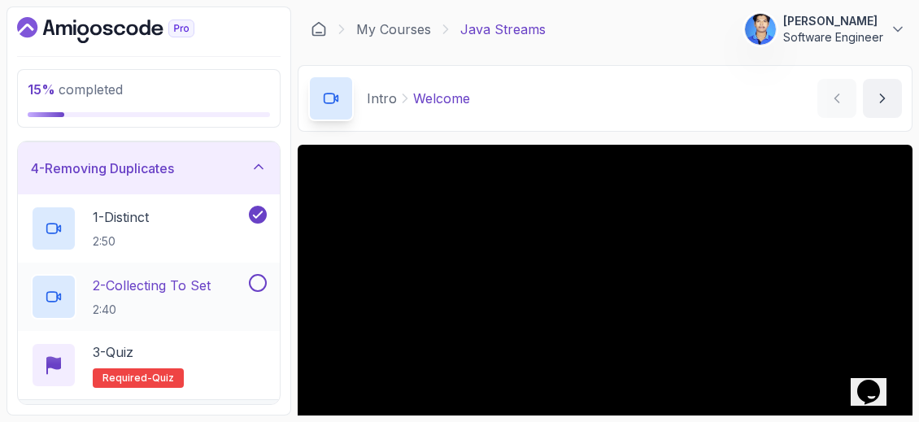
click at [219, 282] on div "2 - Collecting To Set 2:40" at bounding box center [138, 297] width 215 height 46
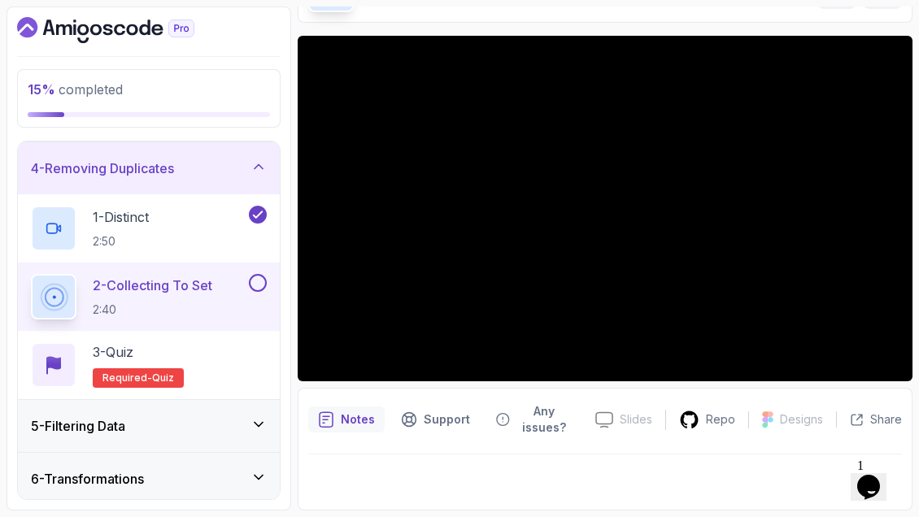
scroll to position [107, 0]
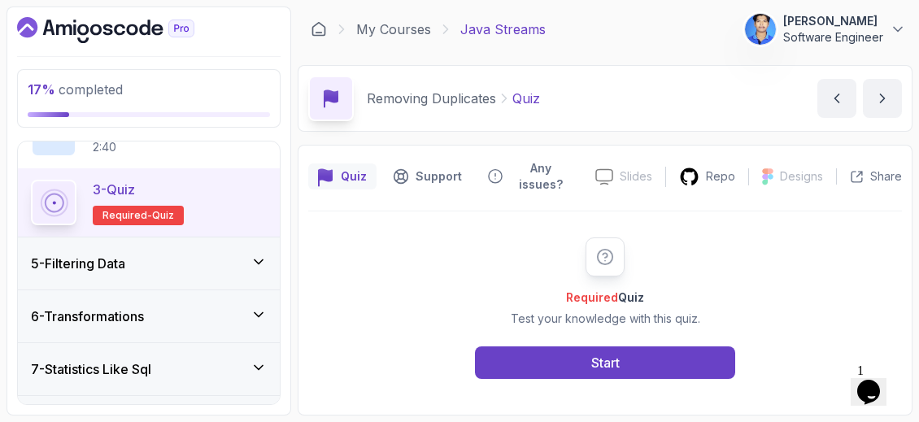
click at [220, 276] on div "5 - Filtering Data" at bounding box center [149, 264] width 262 height 52
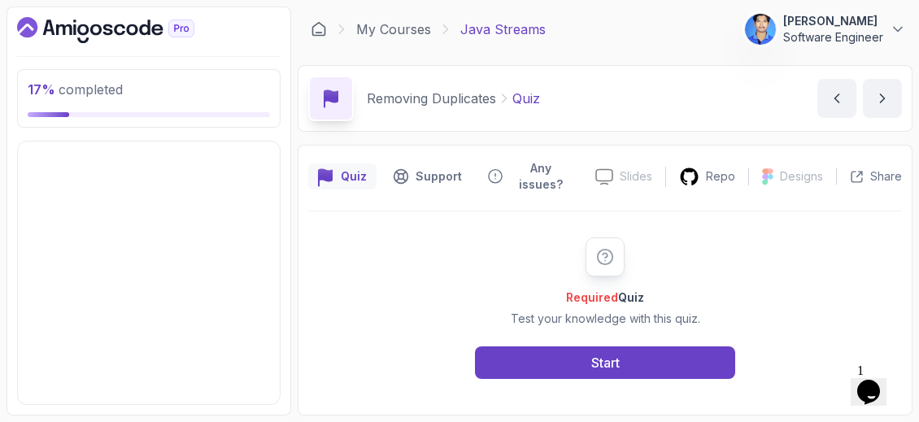
scroll to position [209, 0]
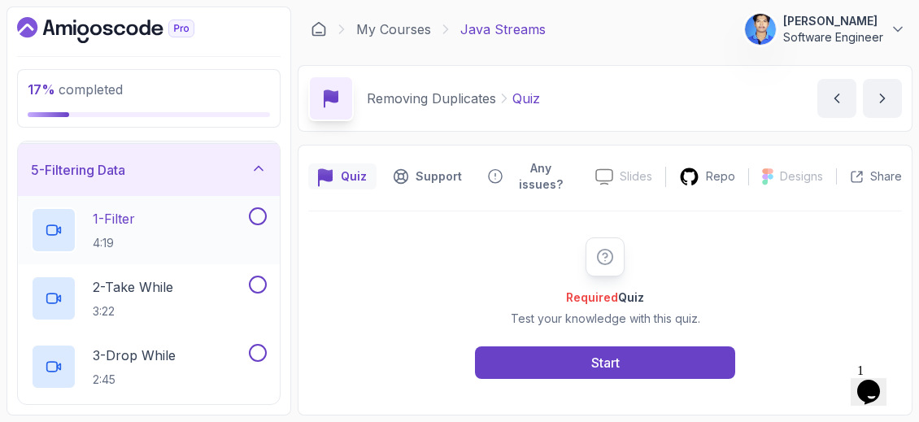
click at [202, 230] on div "1 - Filter 4:19" at bounding box center [138, 230] width 215 height 46
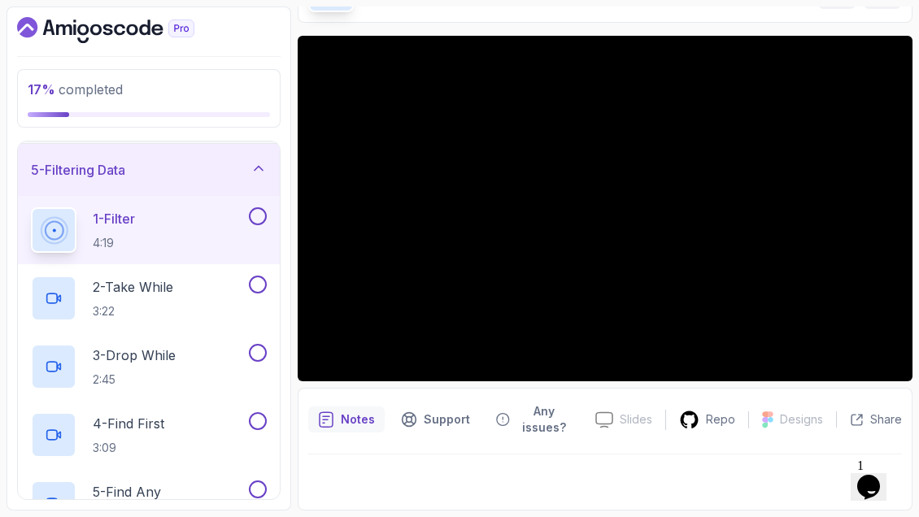
scroll to position [107, 0]
